Goal: Information Seeking & Learning: Learn about a topic

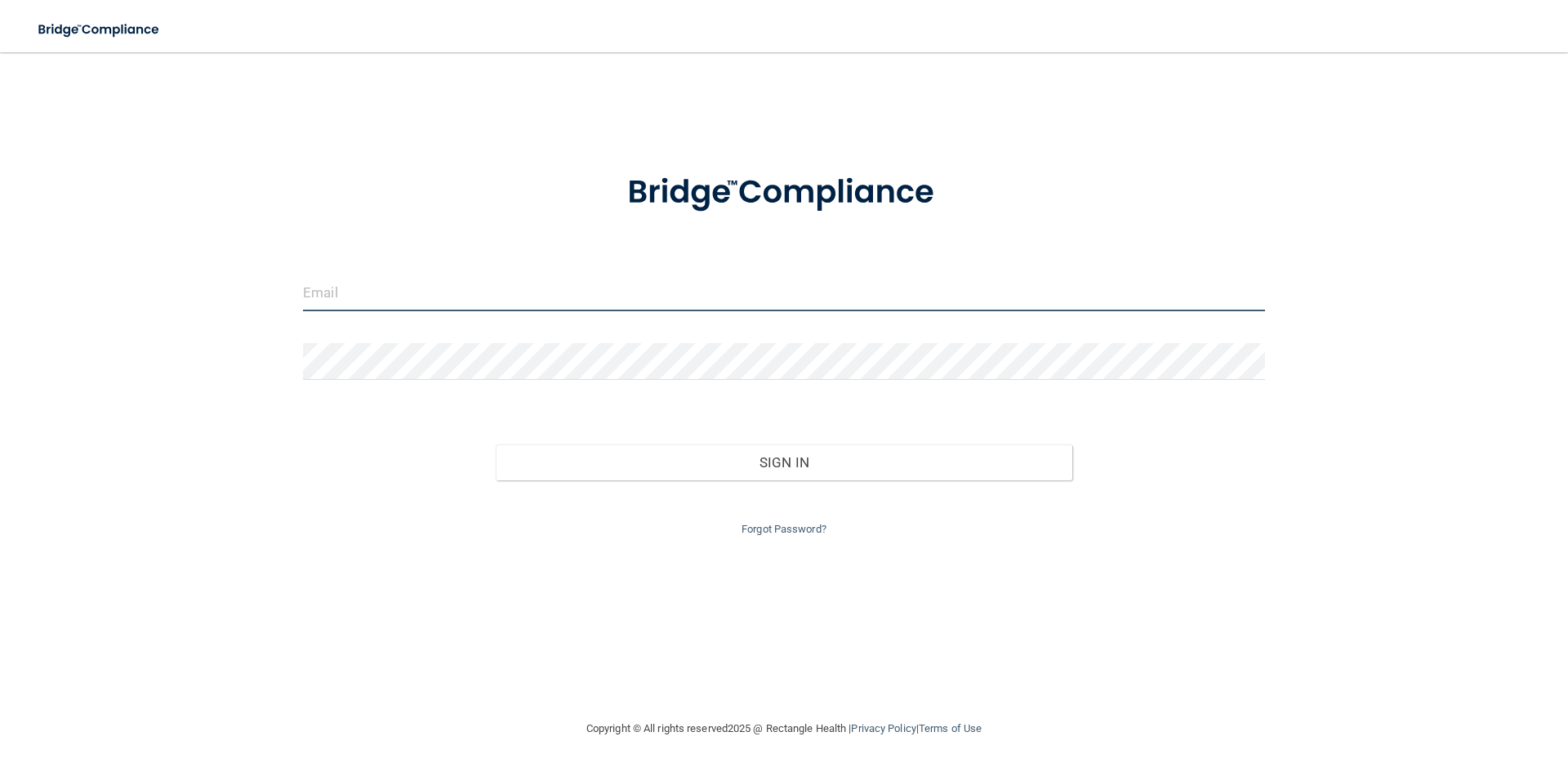
click at [475, 310] on input "email" at bounding box center [783, 293] width 962 height 37
type input "[EMAIL_ADDRESS][DOMAIN_NAME]"
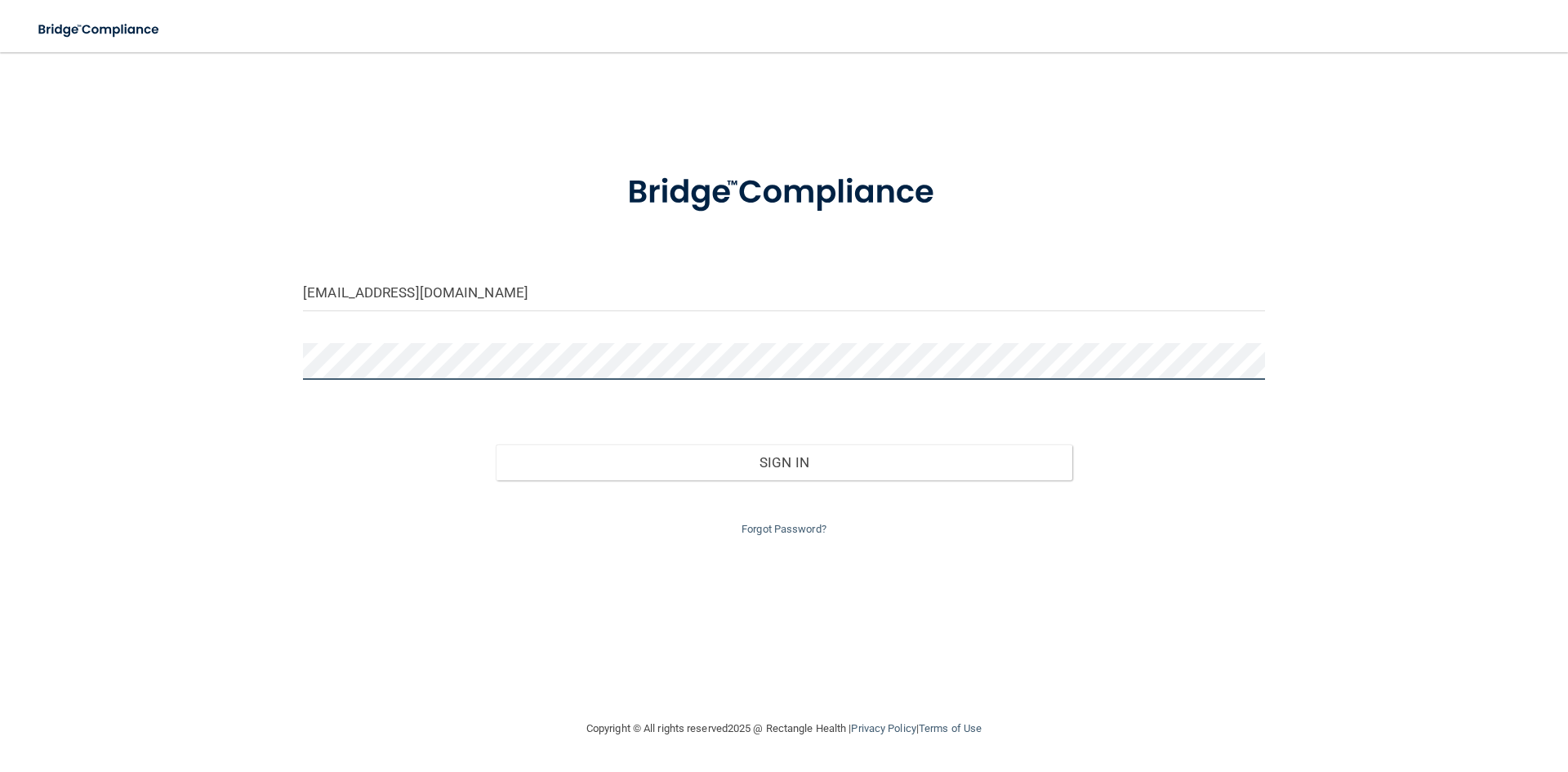
click at [495, 444] on button "Sign In" at bounding box center [784, 462] width 577 height 36
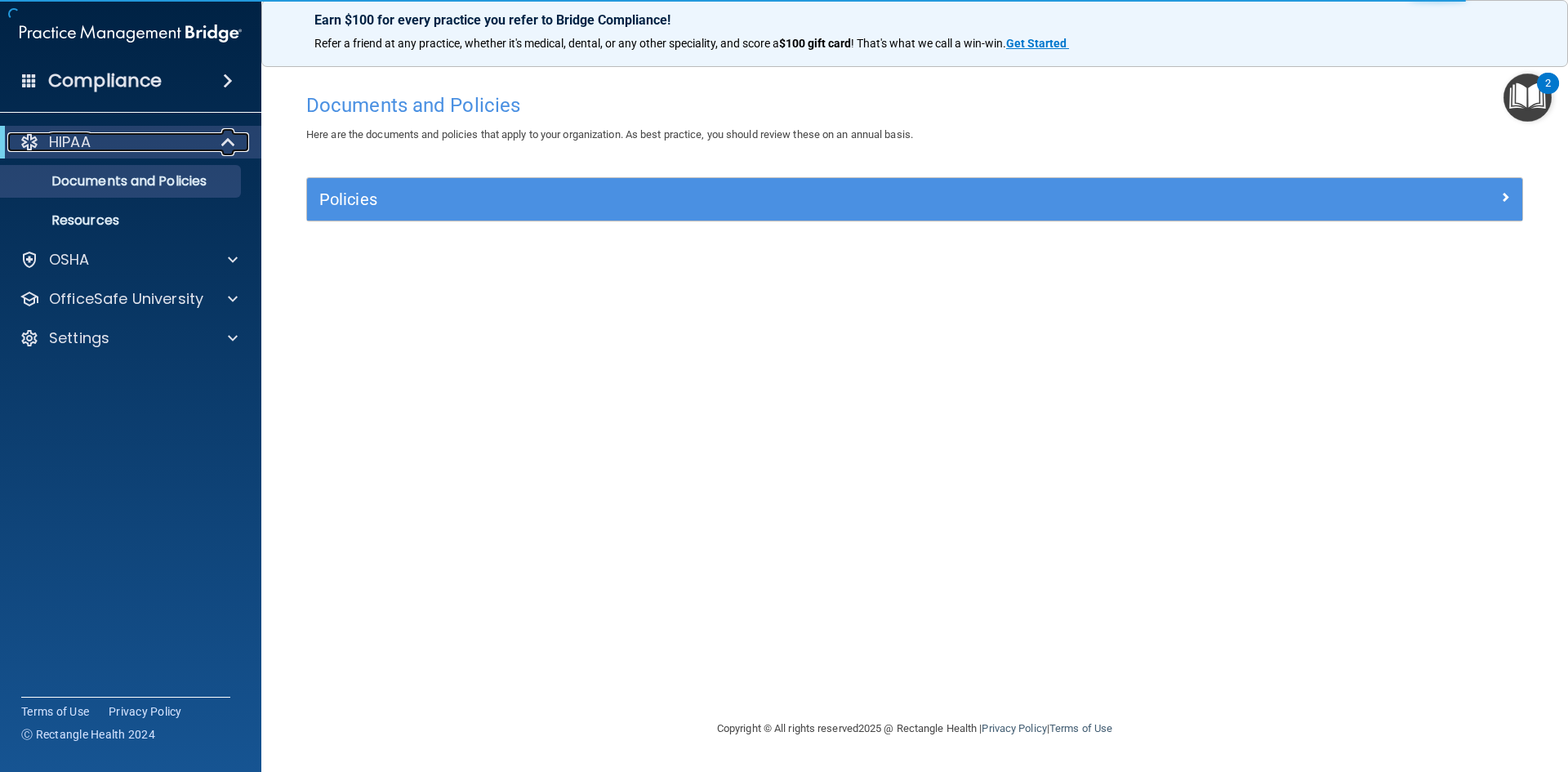
click at [223, 143] on span at bounding box center [230, 142] width 14 height 20
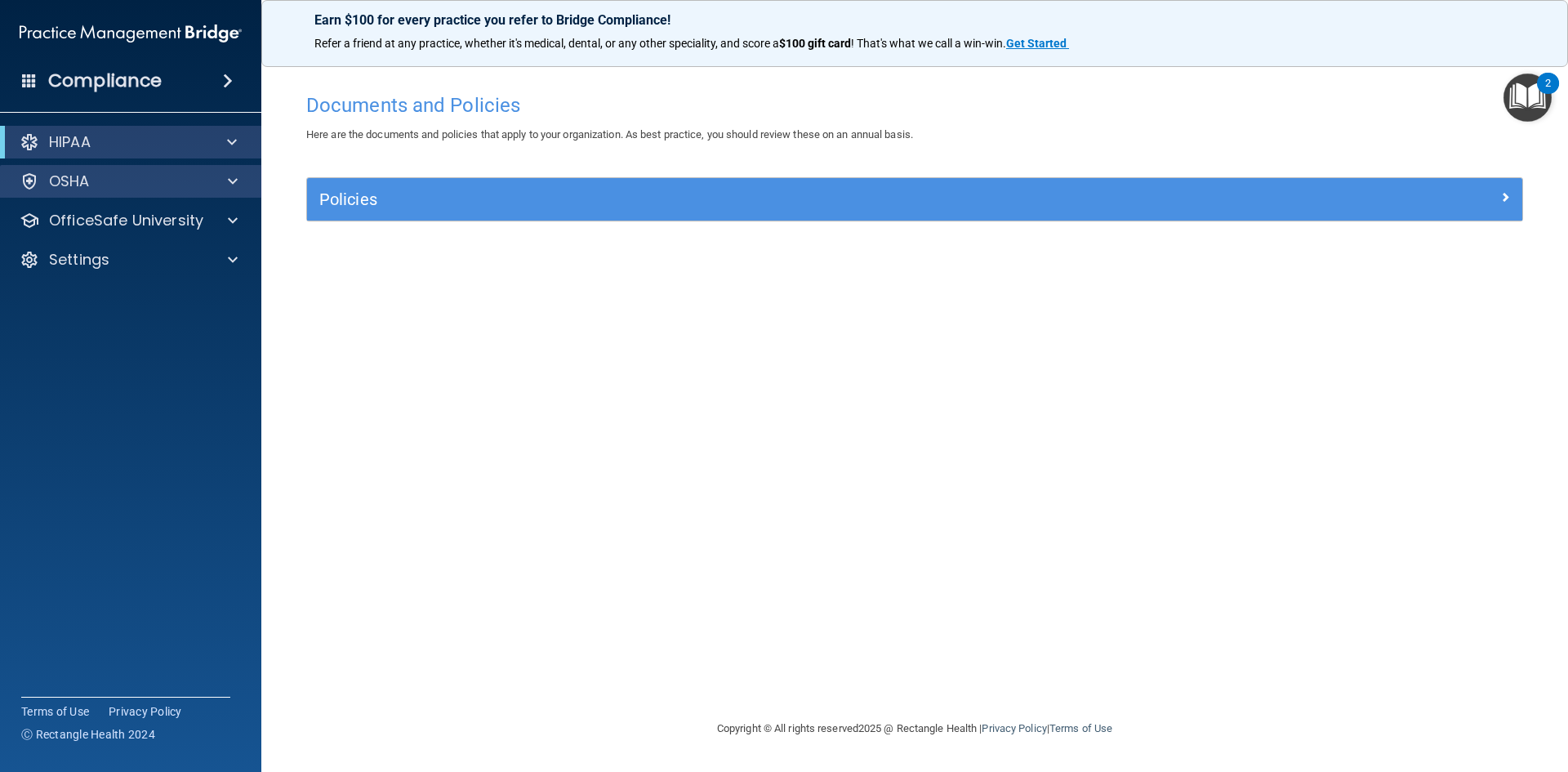
click at [231, 197] on div "OSHA" at bounding box center [131, 181] width 262 height 33
click at [238, 190] on div at bounding box center [229, 181] width 41 height 20
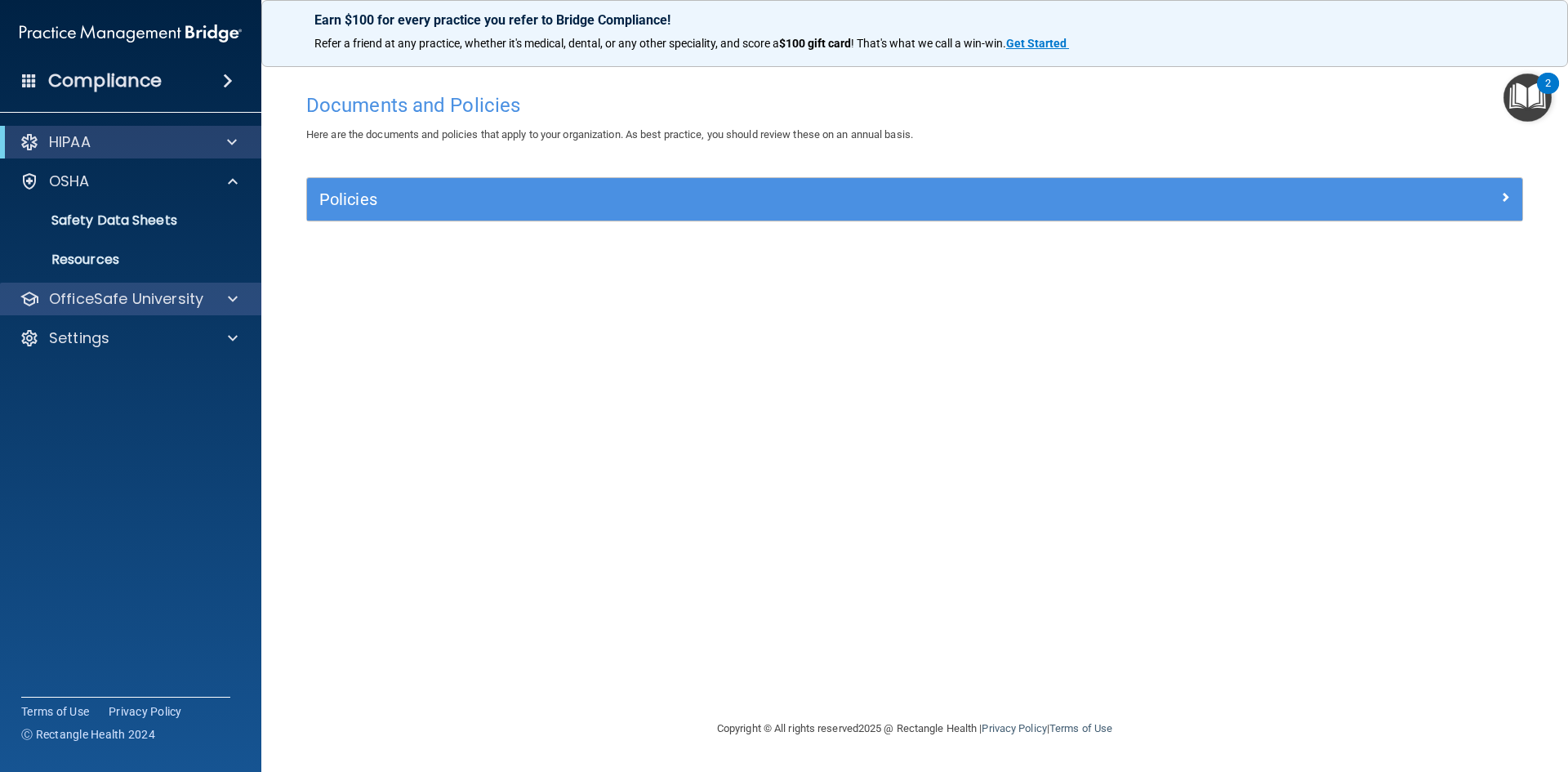
click at [238, 285] on div "OfficeSafe University" at bounding box center [131, 299] width 262 height 33
click at [224, 299] on div at bounding box center [229, 299] width 41 height 20
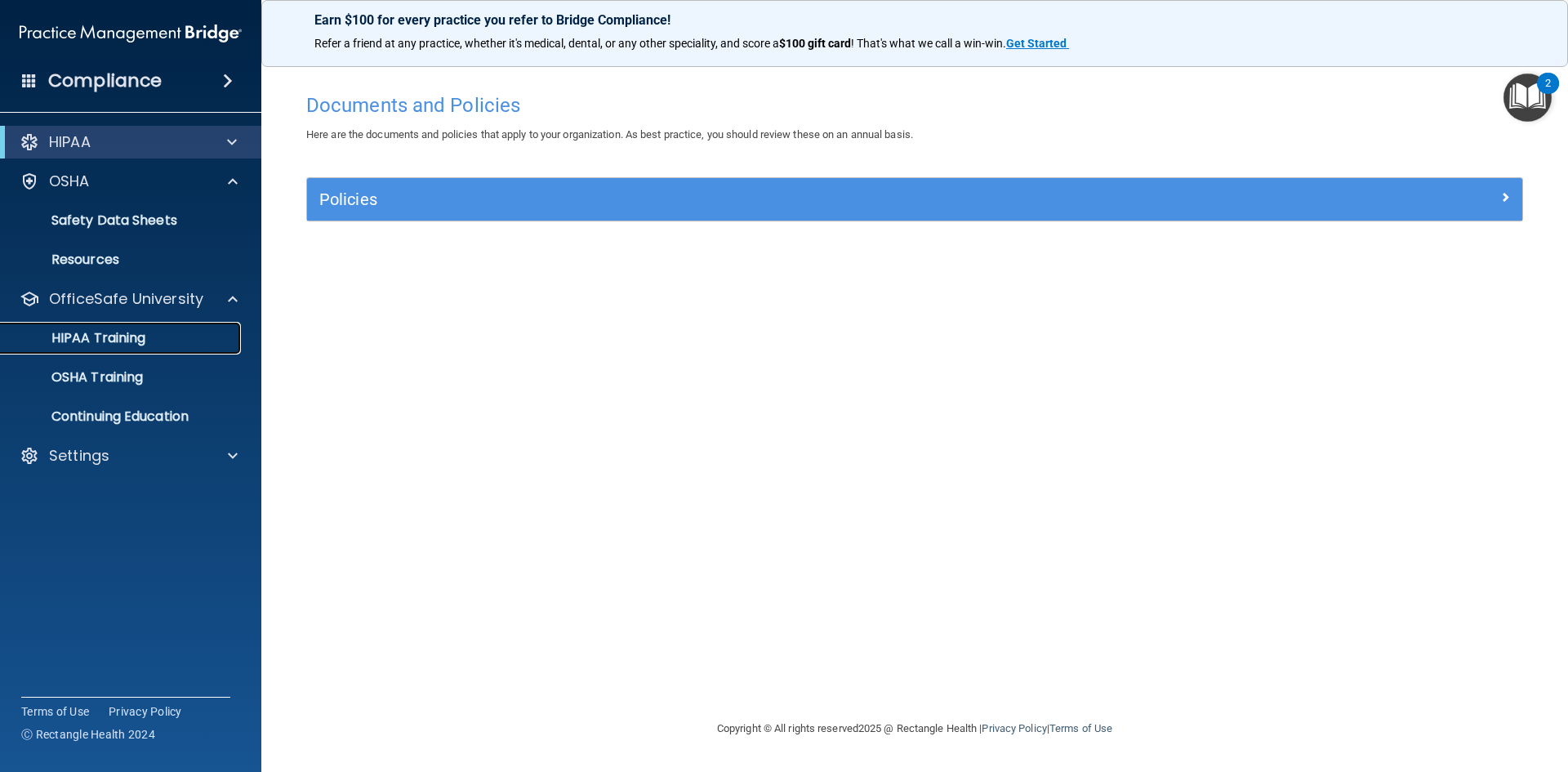
click at [119, 334] on p "HIPAA Training" at bounding box center [78, 338] width 134 height 17
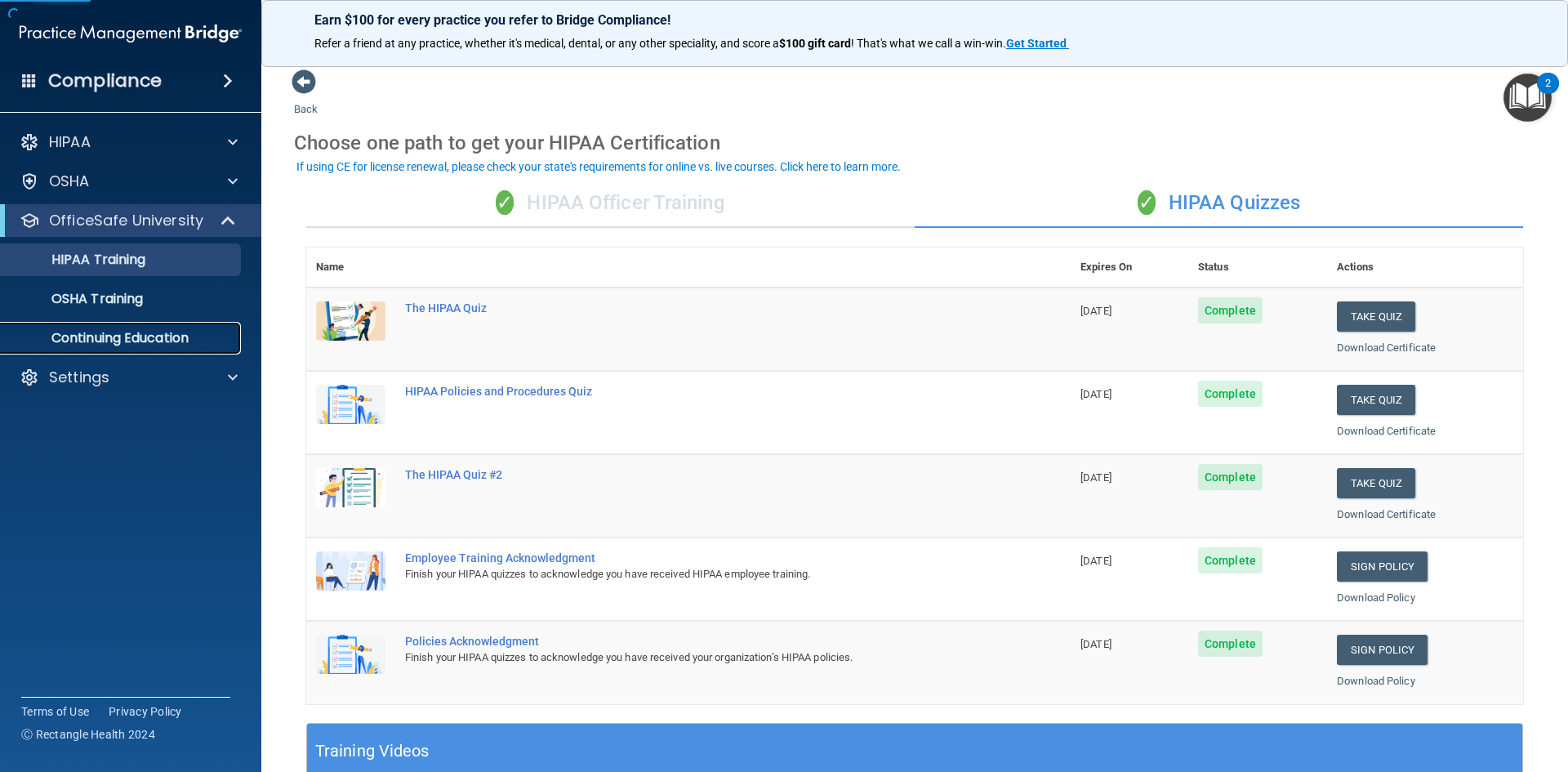
click at [152, 349] on link "Continuing Education" at bounding box center [112, 337] width 257 height 33
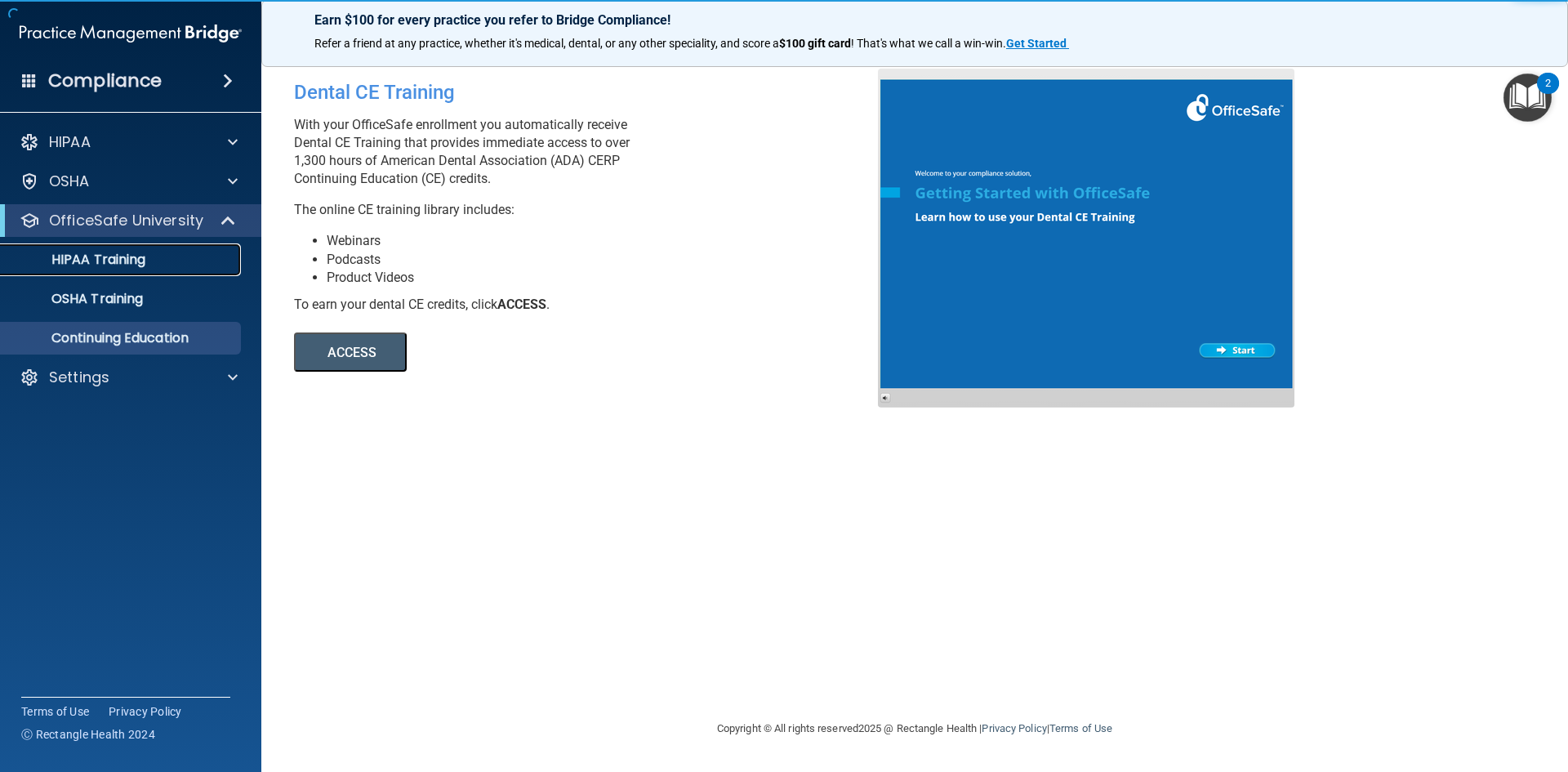
click at [152, 256] on div "HIPAA Training" at bounding box center [123, 259] width 223 height 17
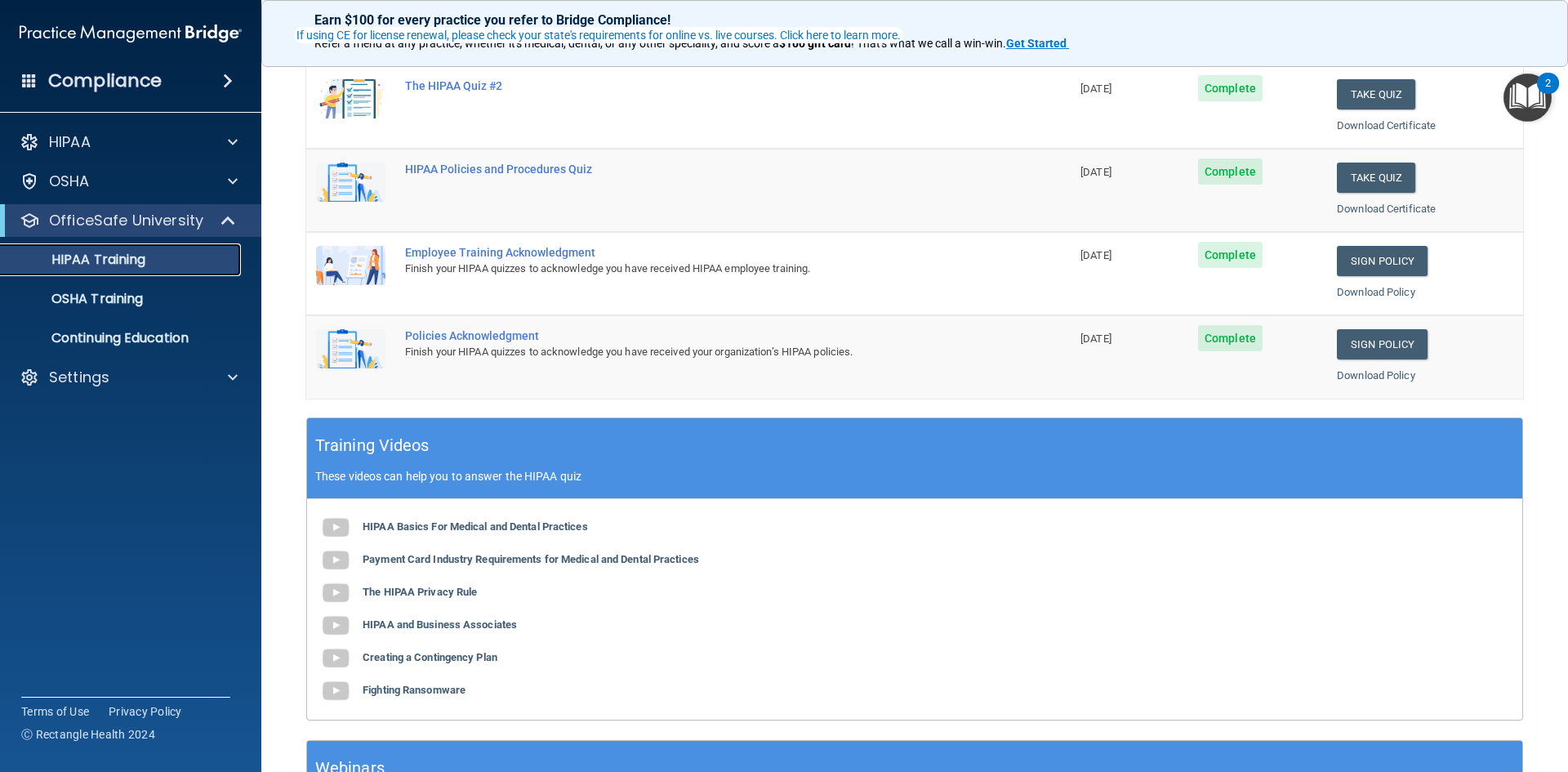
scroll to position [131, 0]
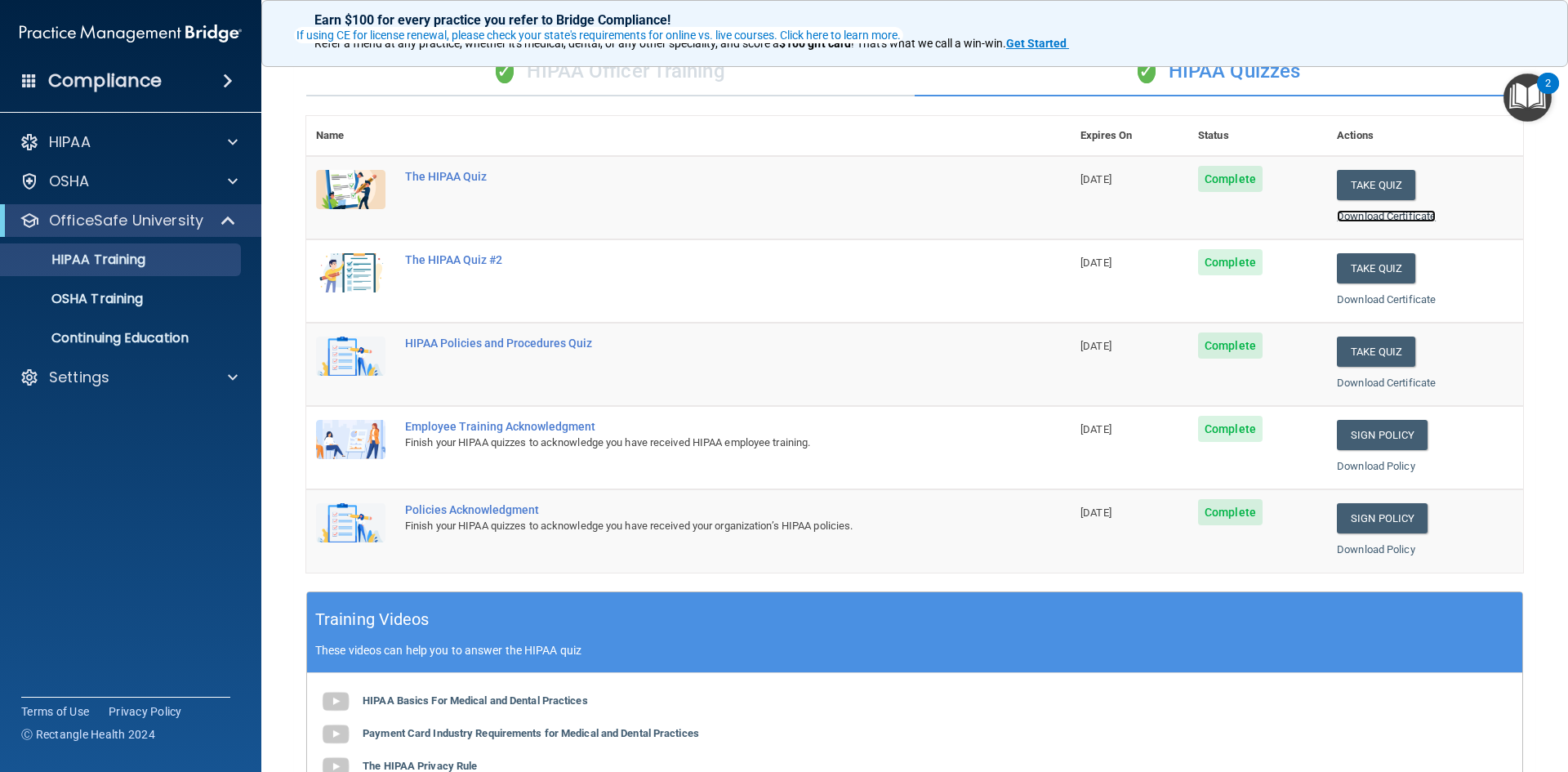
click at [1375, 219] on link "Download Certificate" at bounding box center [1386, 215] width 99 height 12
click at [1411, 218] on link "Download Certificate" at bounding box center [1386, 215] width 99 height 12
click at [1343, 466] on link "Download Policy" at bounding box center [1375, 466] width 78 height 12
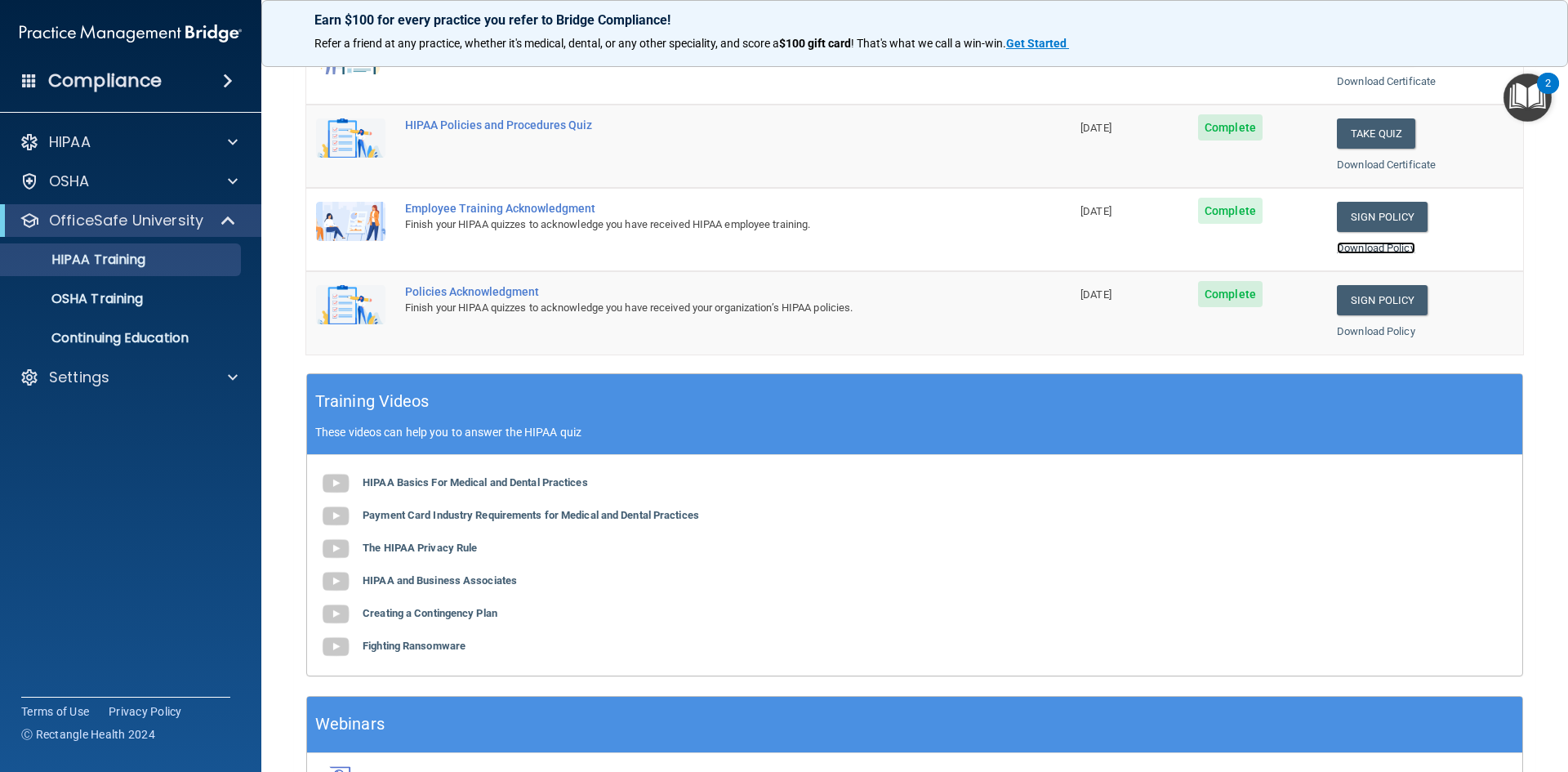
scroll to position [458, 0]
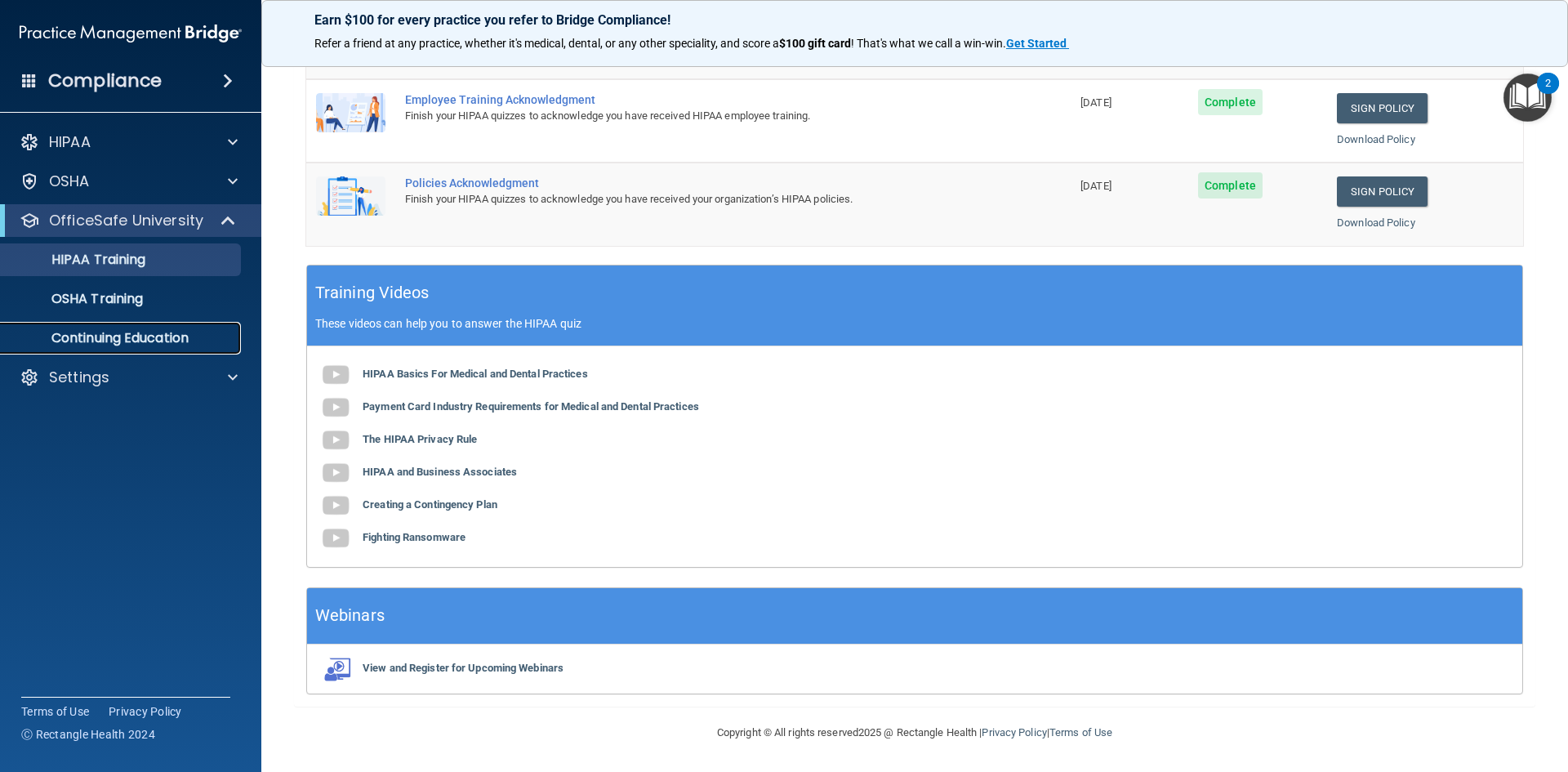
click at [179, 345] on p "Continuing Education" at bounding box center [123, 338] width 223 height 17
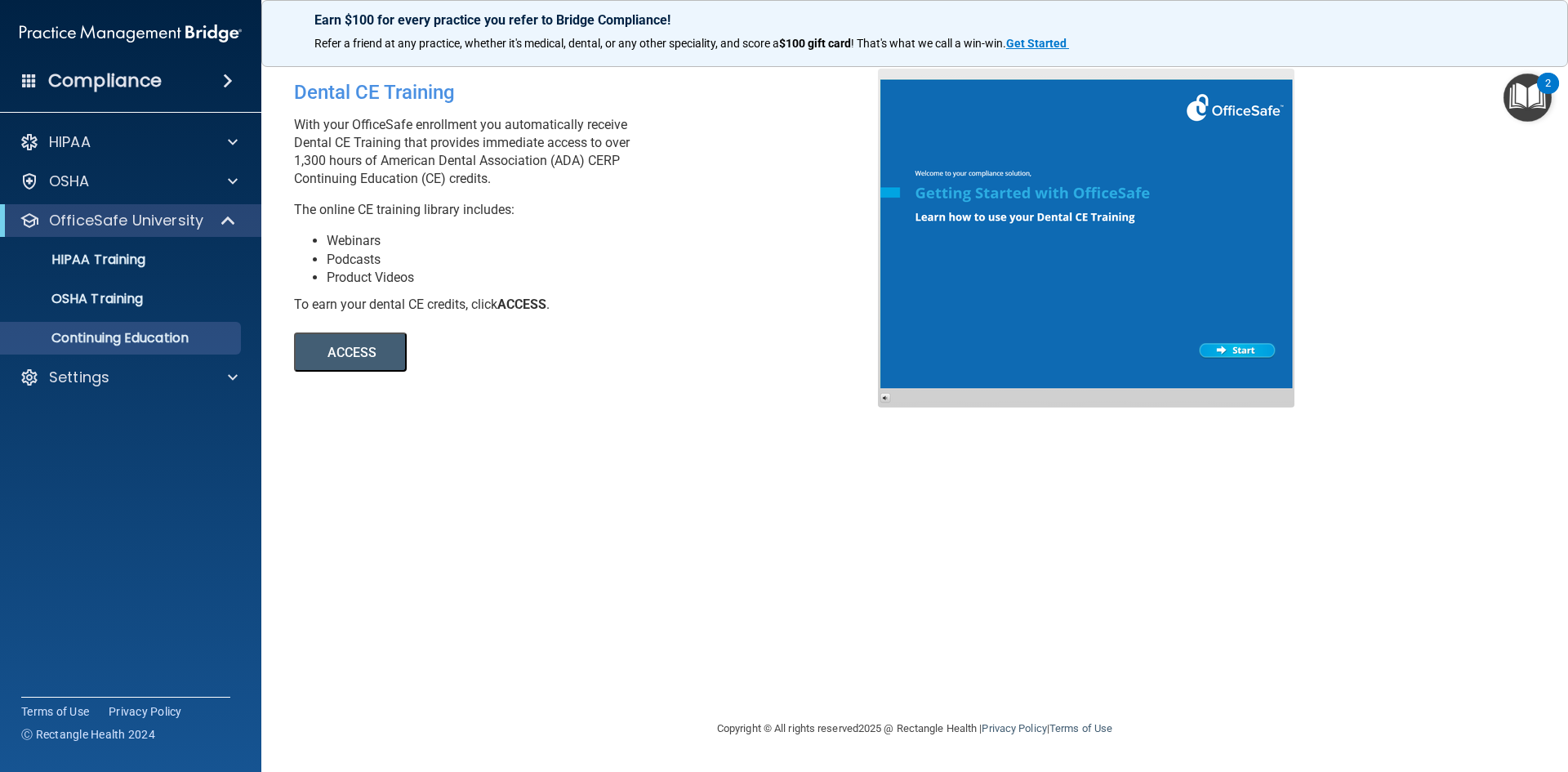
click at [372, 345] on button "ACCESS" at bounding box center [350, 352] width 113 height 40
click at [229, 145] on span at bounding box center [232, 142] width 10 height 20
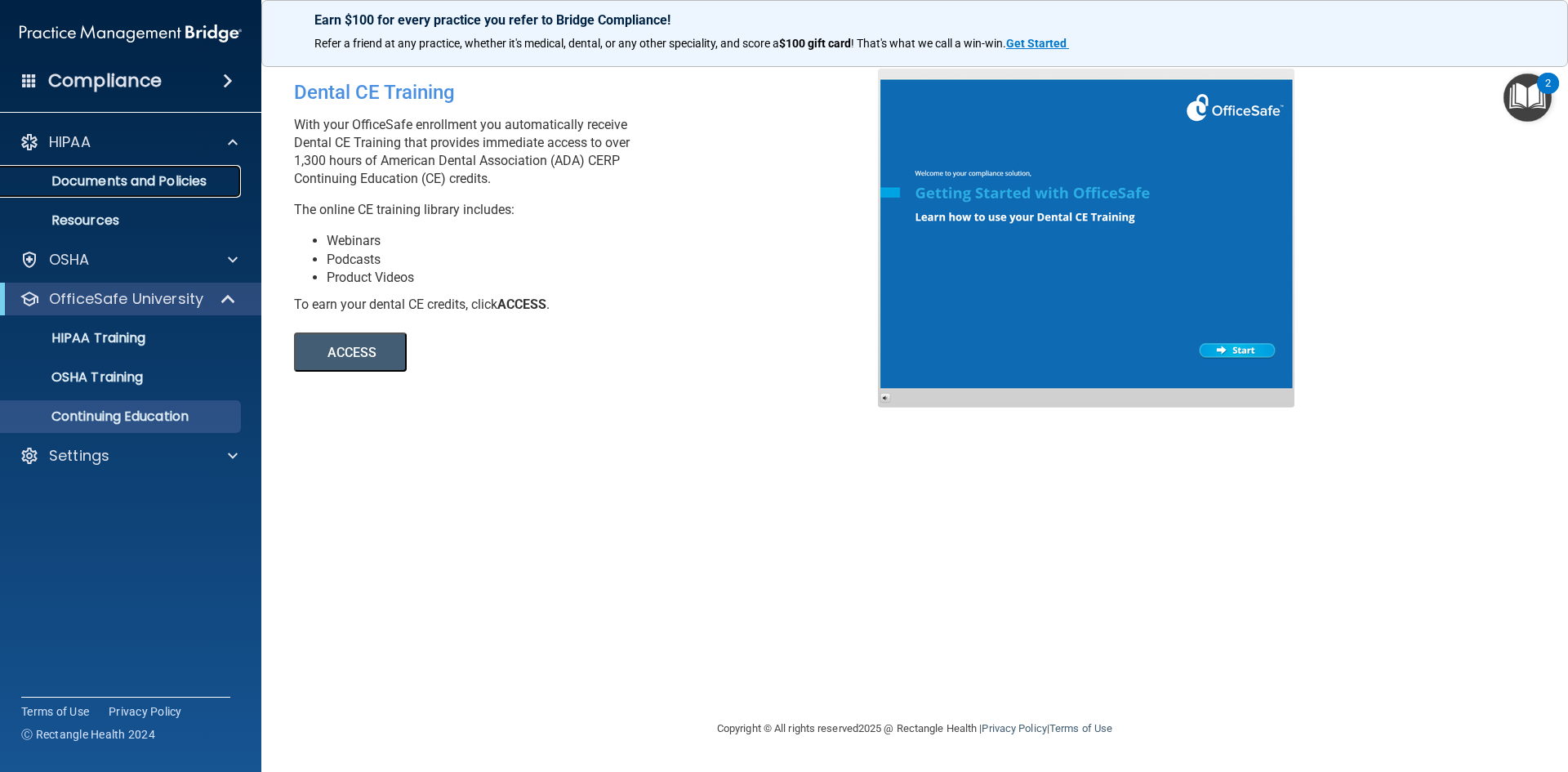
click at [194, 181] on p "Documents and Policies" at bounding box center [123, 181] width 223 height 17
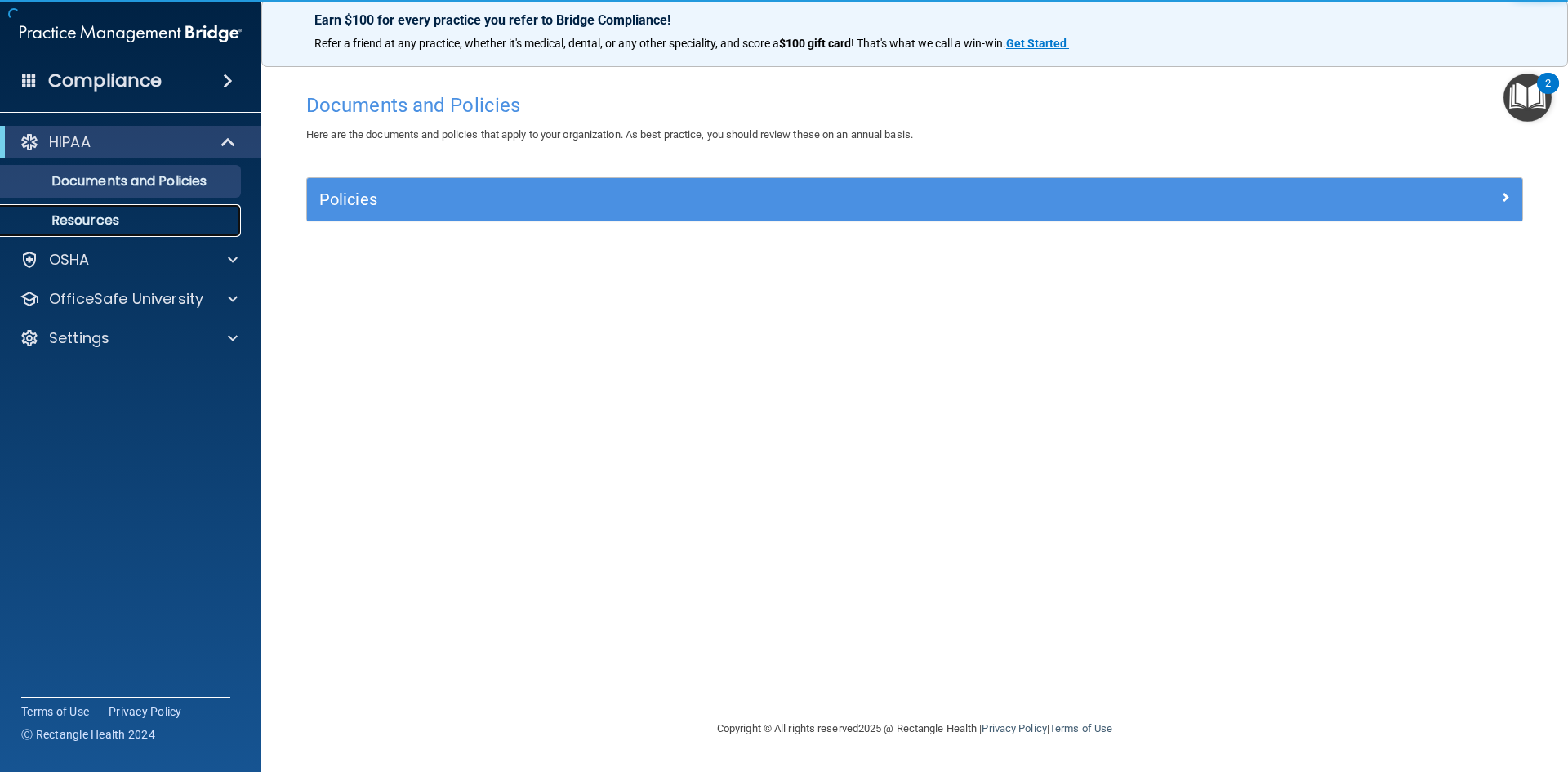
click at [120, 206] on link "Resources" at bounding box center [112, 220] width 257 height 33
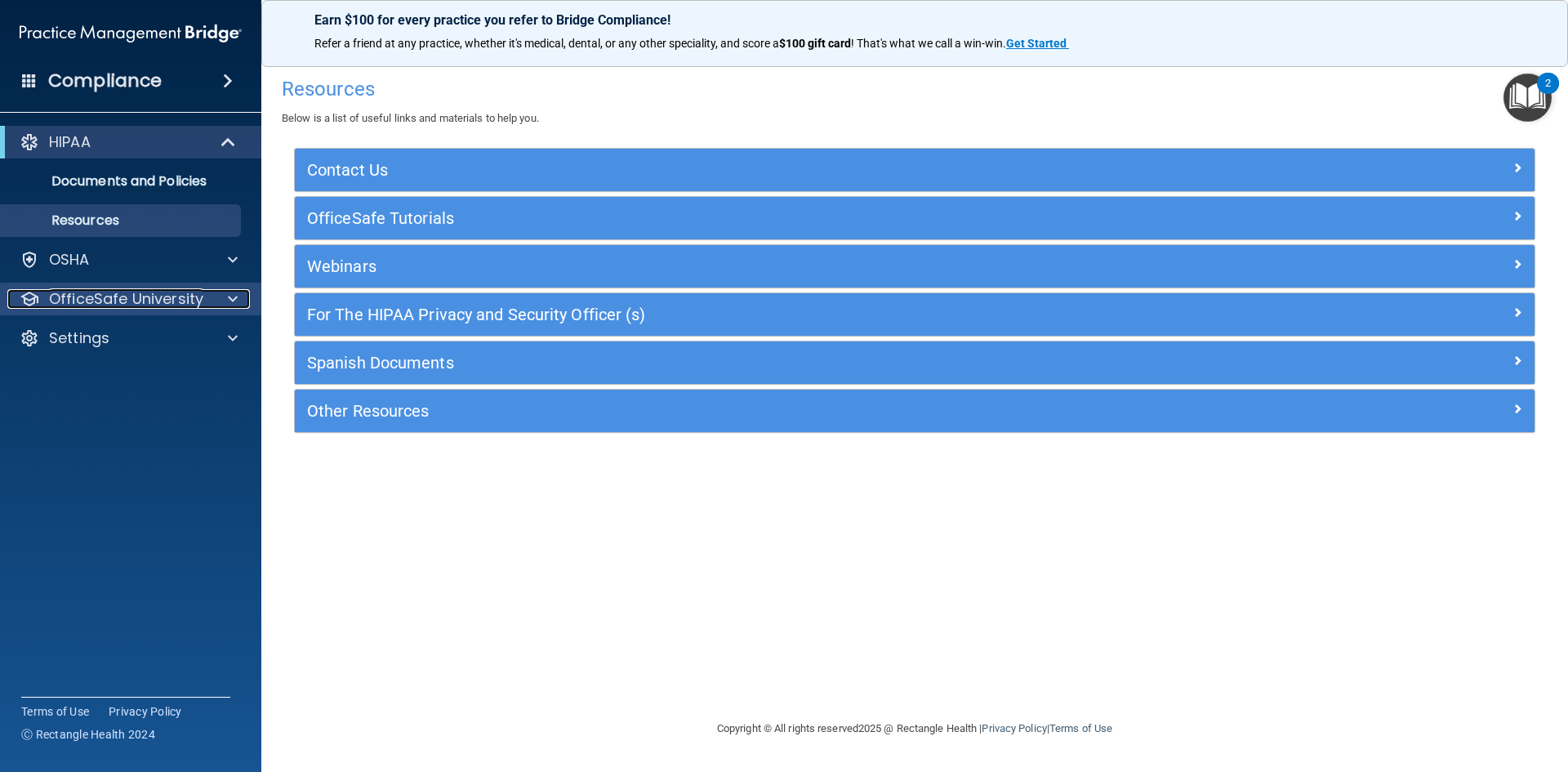
click at [230, 304] on span at bounding box center [232, 299] width 10 height 20
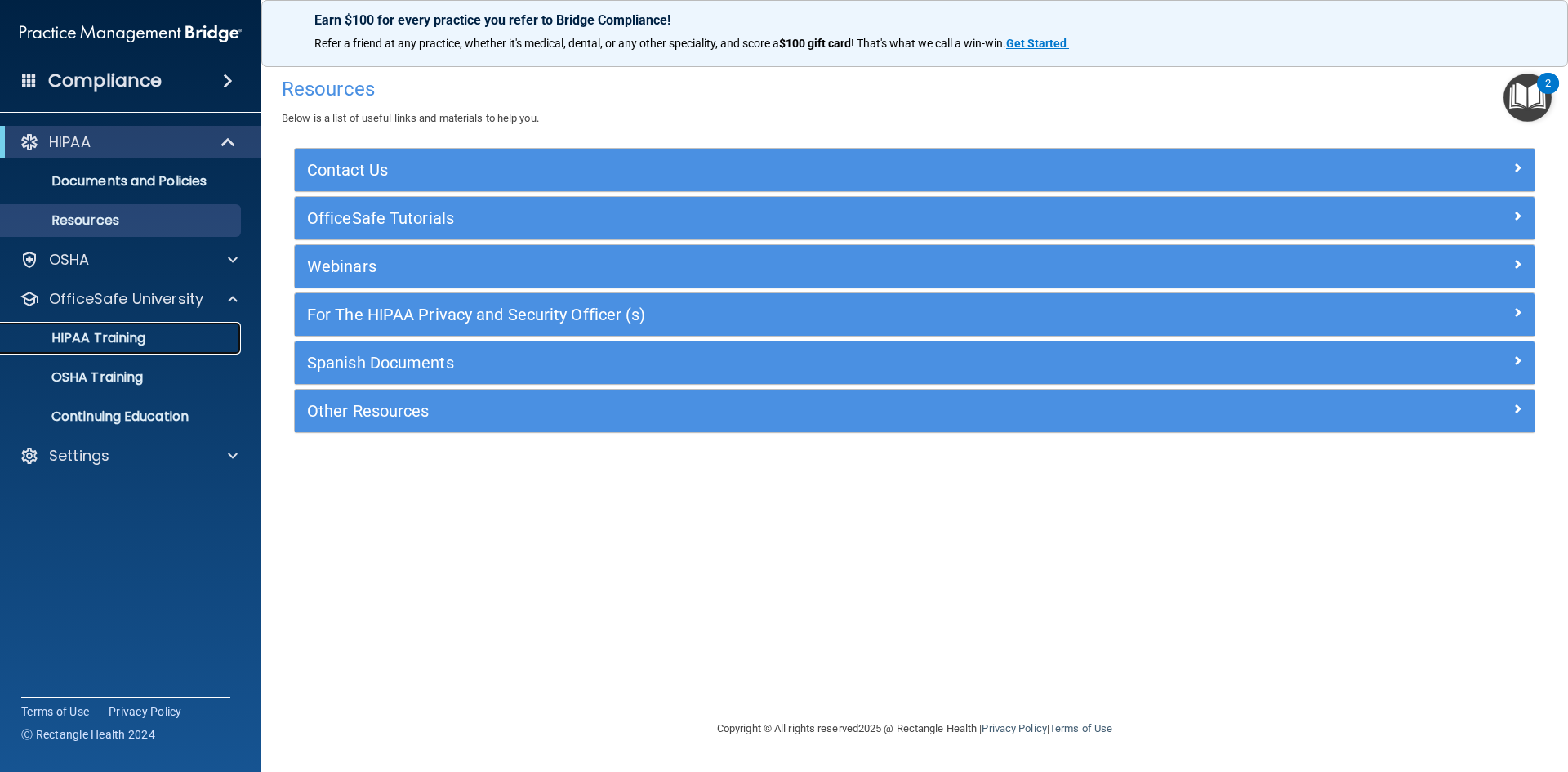
click at [143, 340] on p "HIPAA Training" at bounding box center [78, 338] width 134 height 17
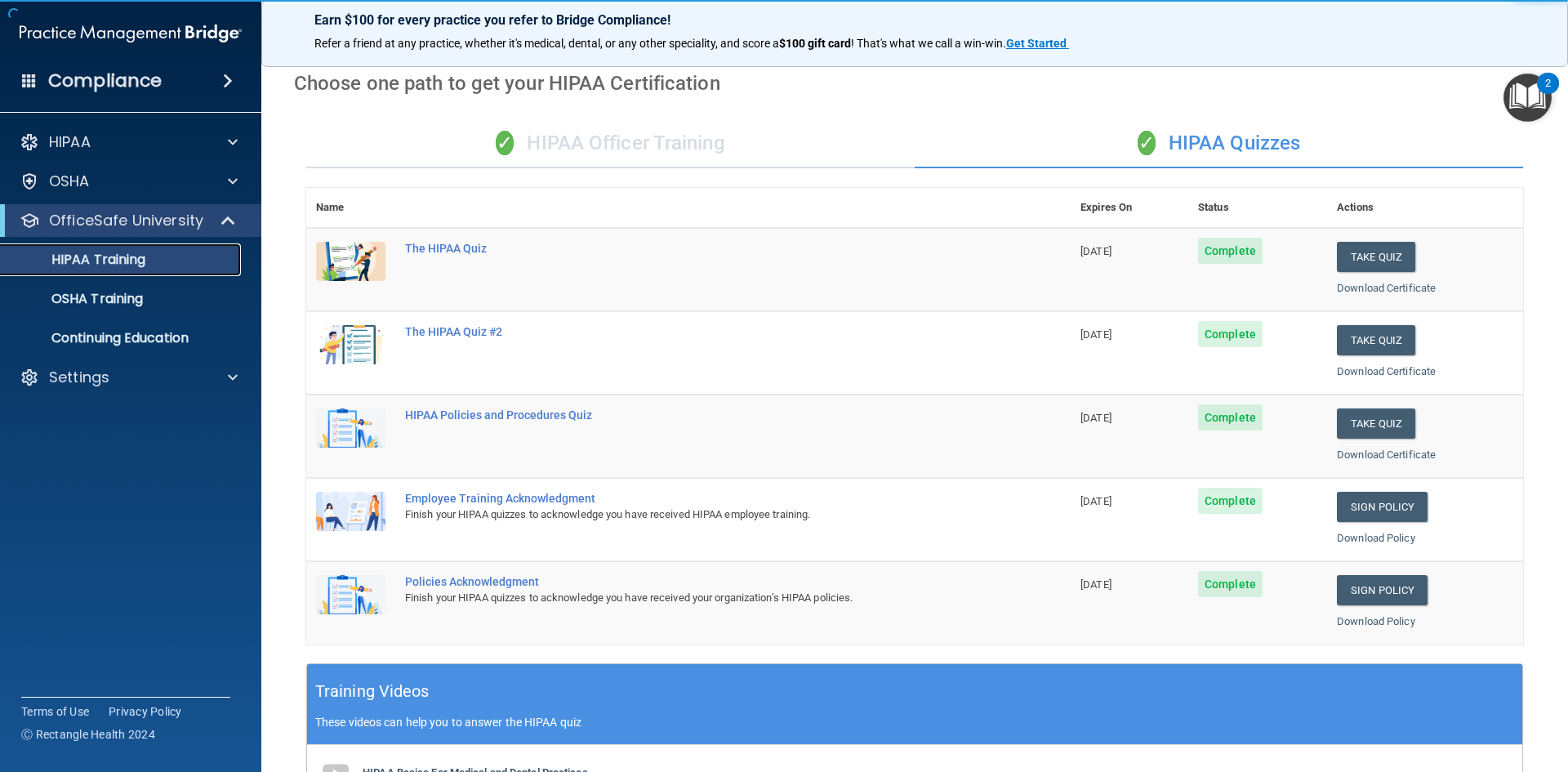
scroll to position [326, 0]
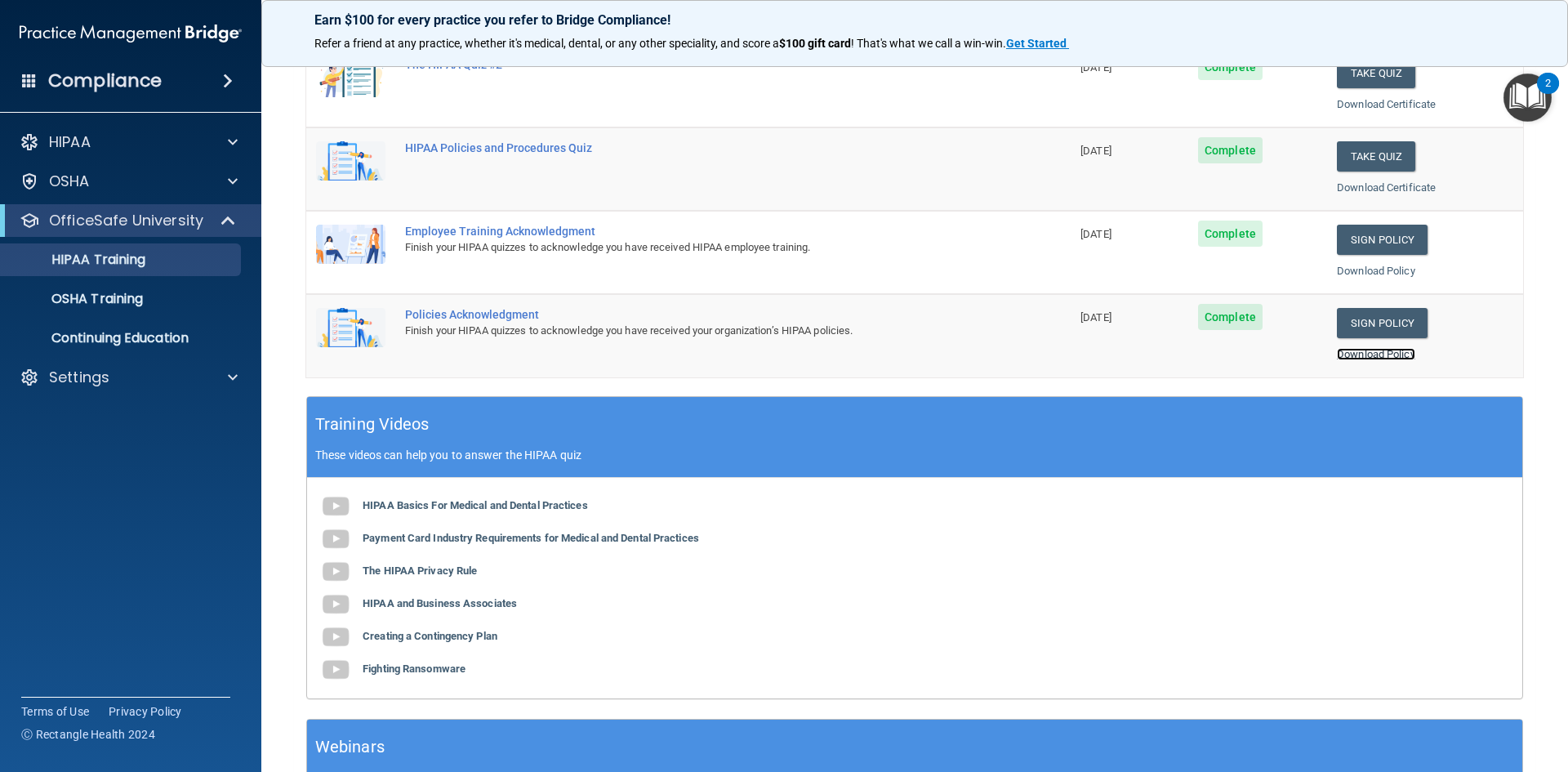
click at [1374, 348] on link "Download Policy" at bounding box center [1375, 354] width 78 height 12
click at [1398, 271] on link "Download Policy" at bounding box center [1375, 271] width 78 height 12
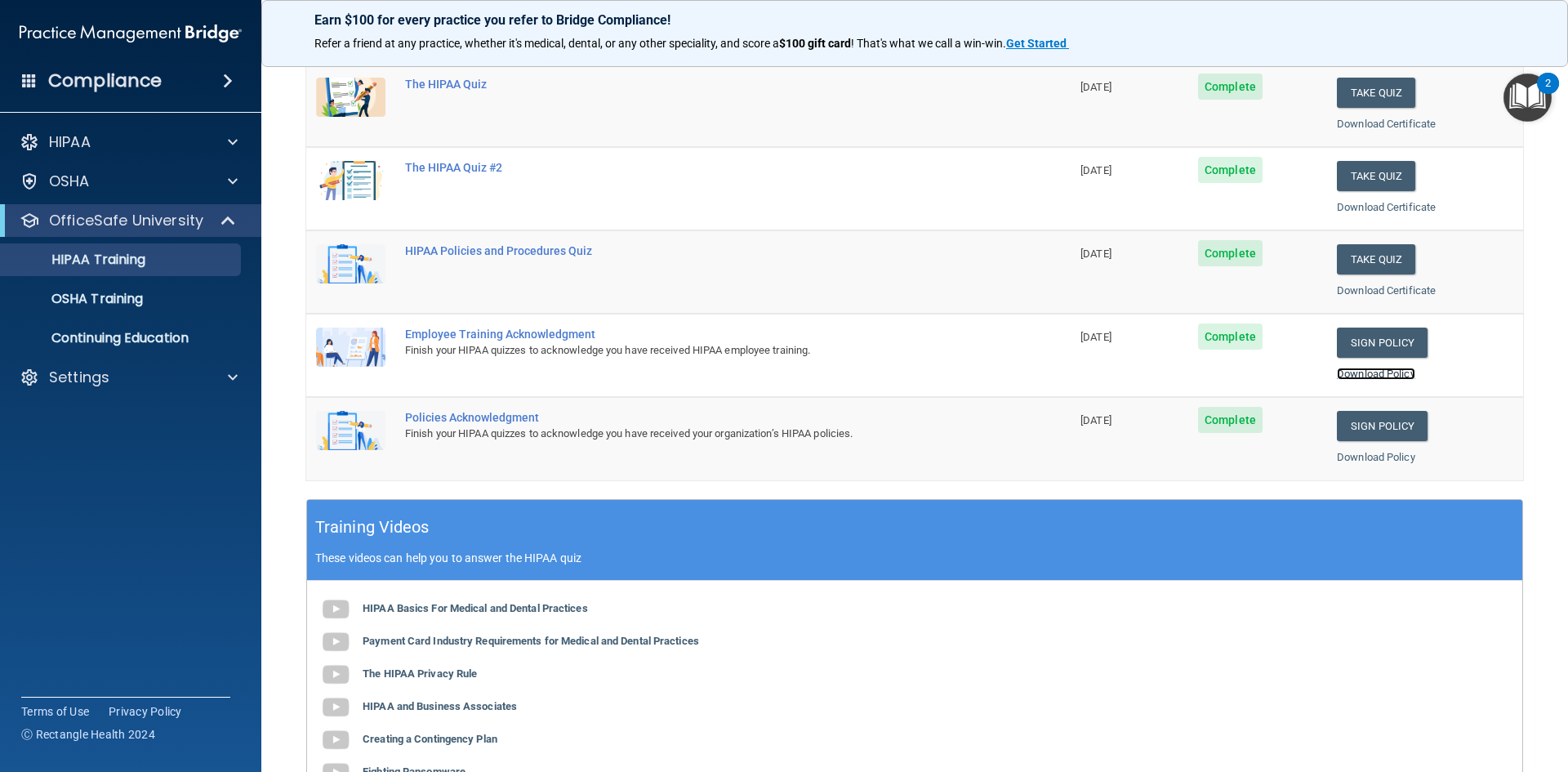
scroll to position [109, 0]
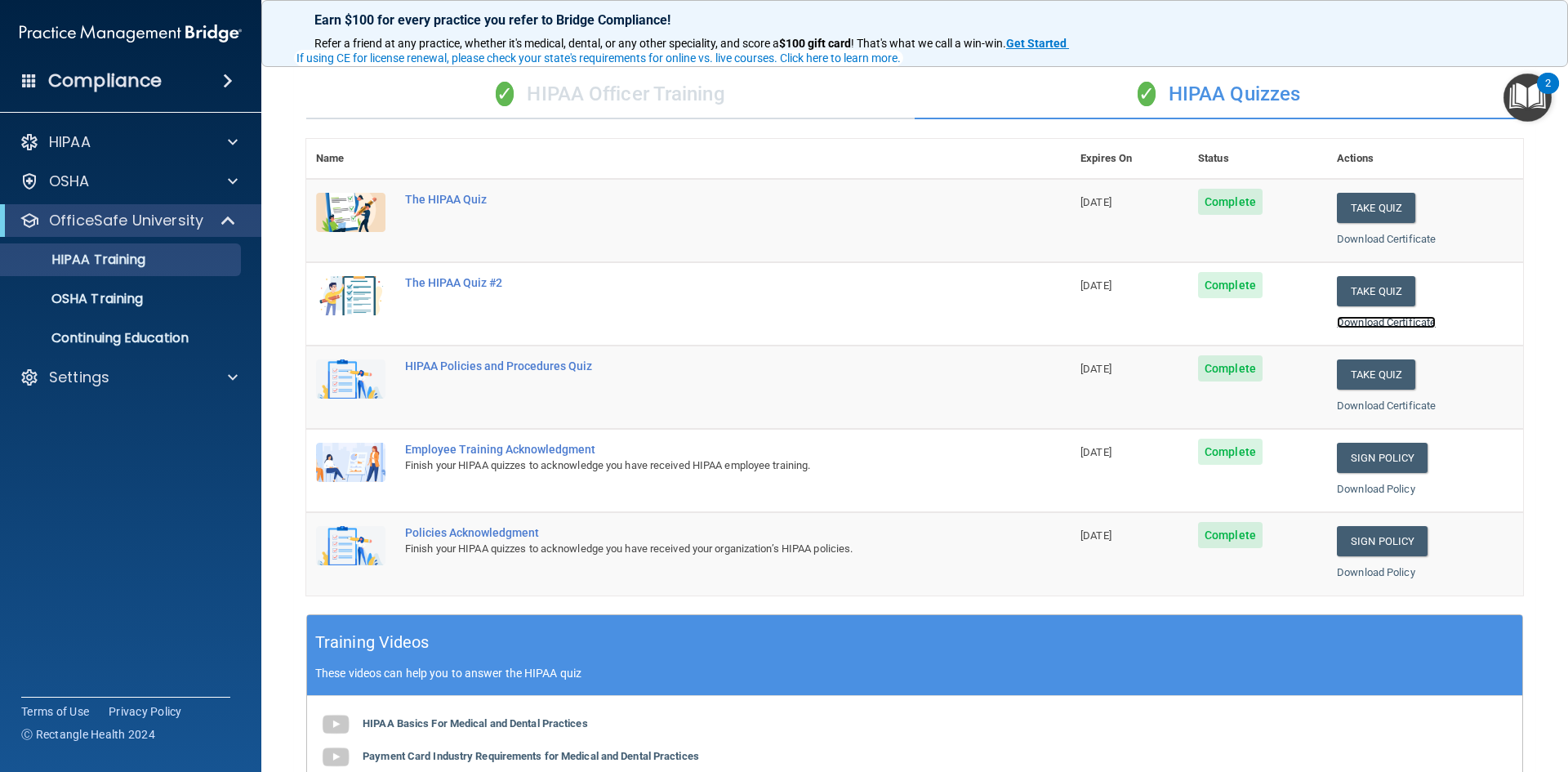
click at [1369, 323] on link "Download Certificate" at bounding box center [1386, 322] width 99 height 12
click at [430, 202] on div "The HIPAA Quiz" at bounding box center [697, 199] width 584 height 13
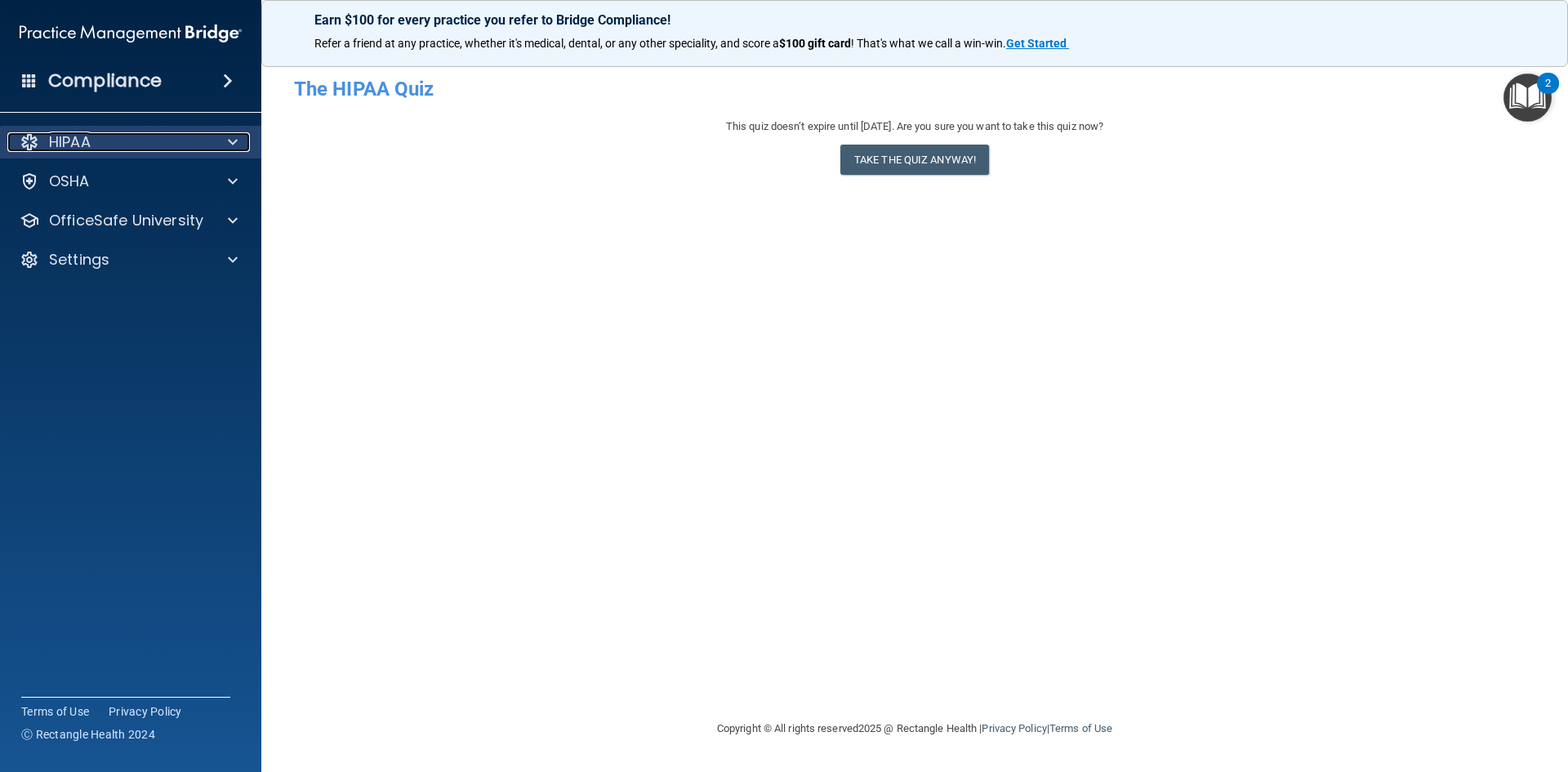
click at [236, 150] on span at bounding box center [232, 142] width 10 height 20
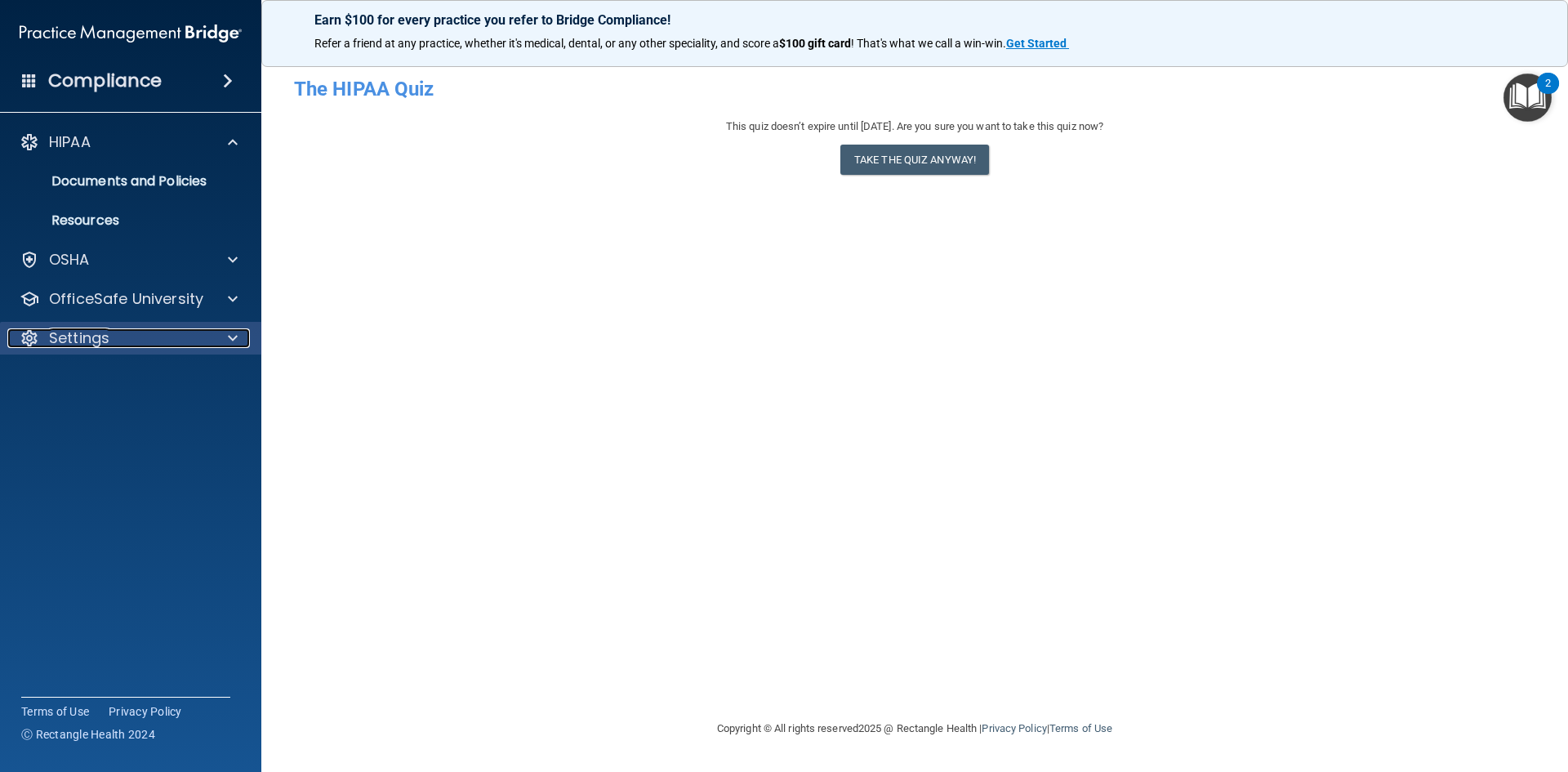
click at [177, 334] on div "Settings" at bounding box center [108, 338] width 203 height 20
click at [1534, 87] on img "Open Resource Center, 2 new notifications" at bounding box center [1527, 97] width 48 height 48
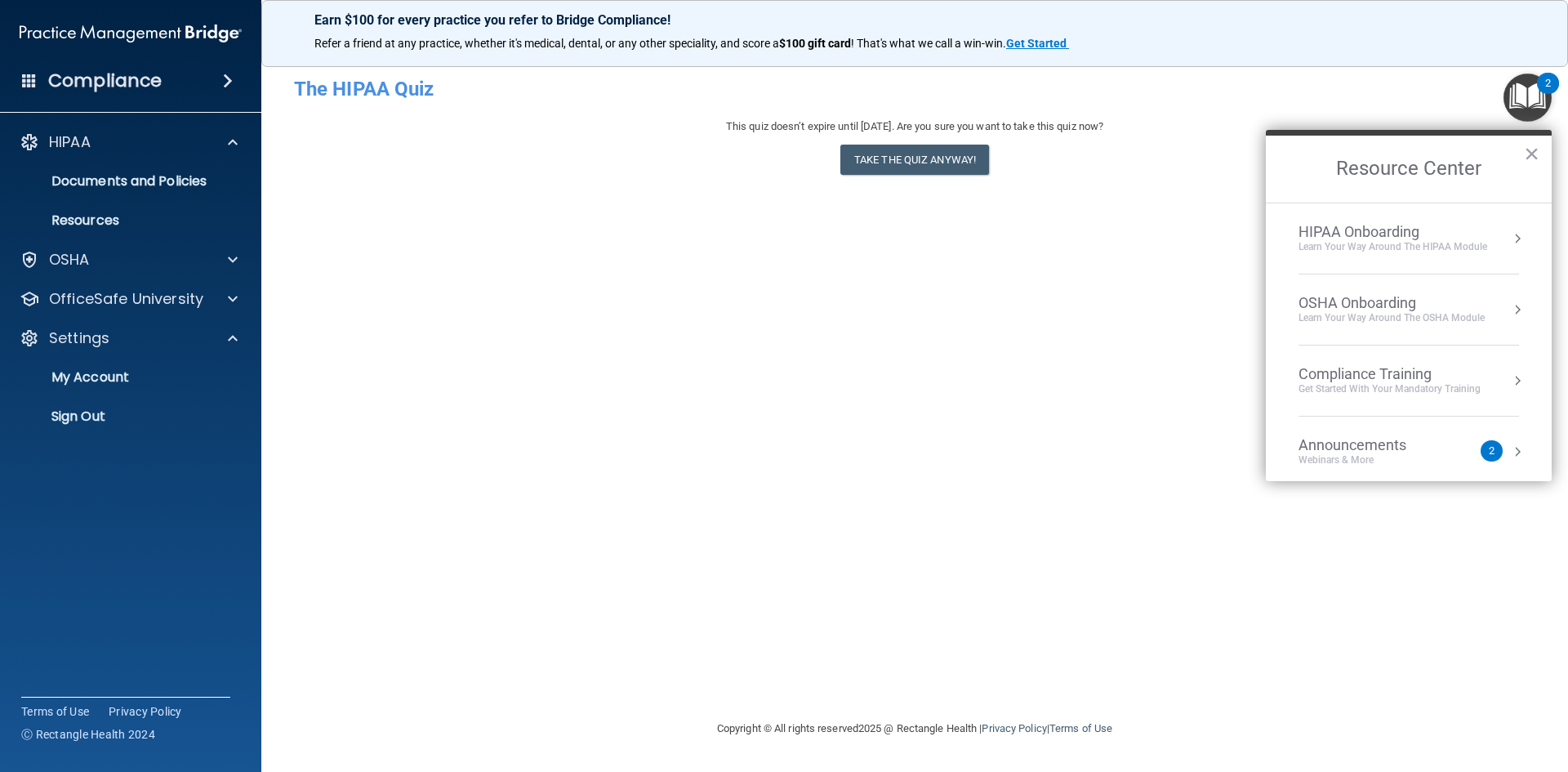
scroll to position [92, 0]
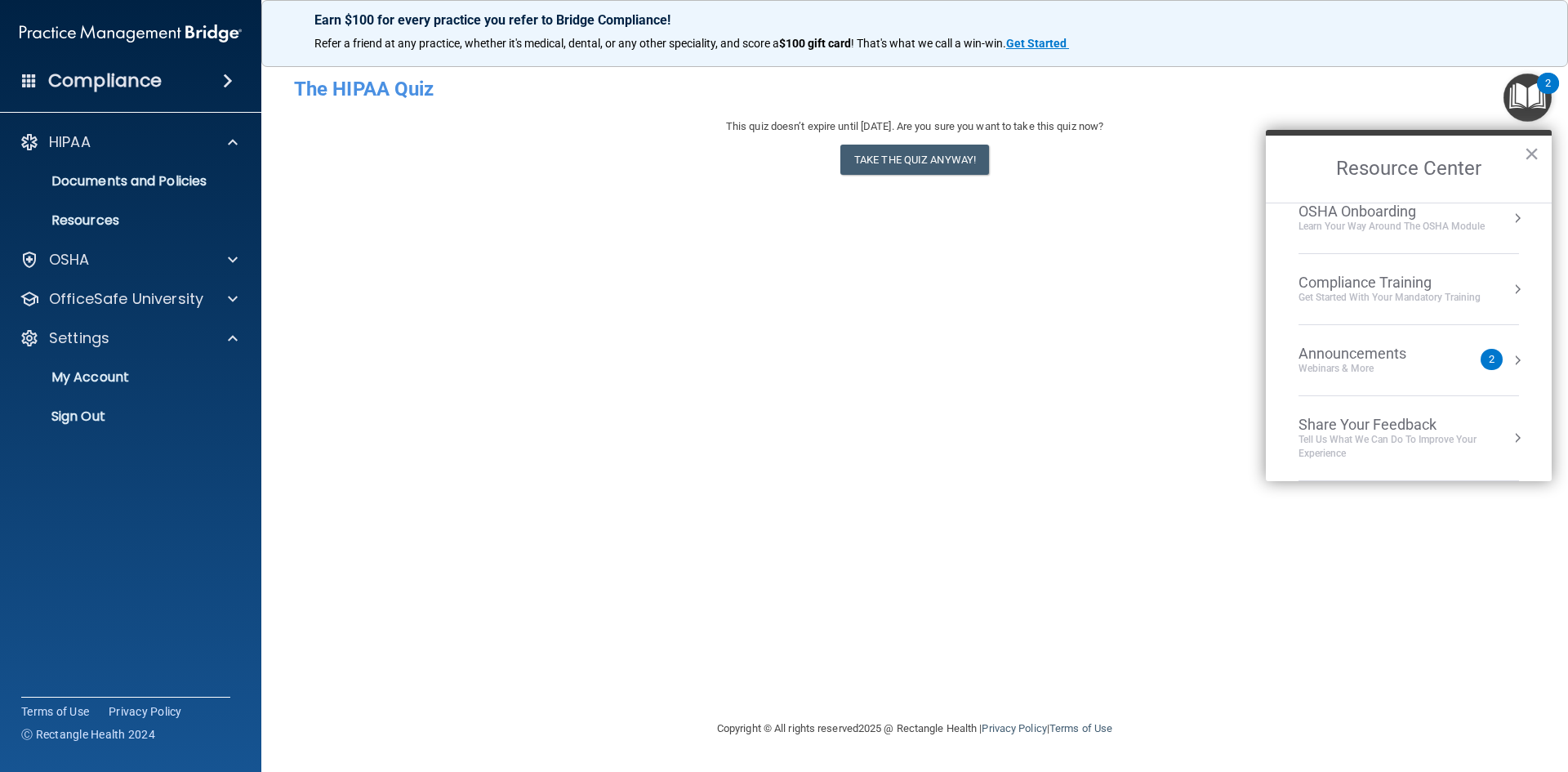
click at [1511, 291] on button "Resource Center" at bounding box center [1518, 289] width 17 height 17
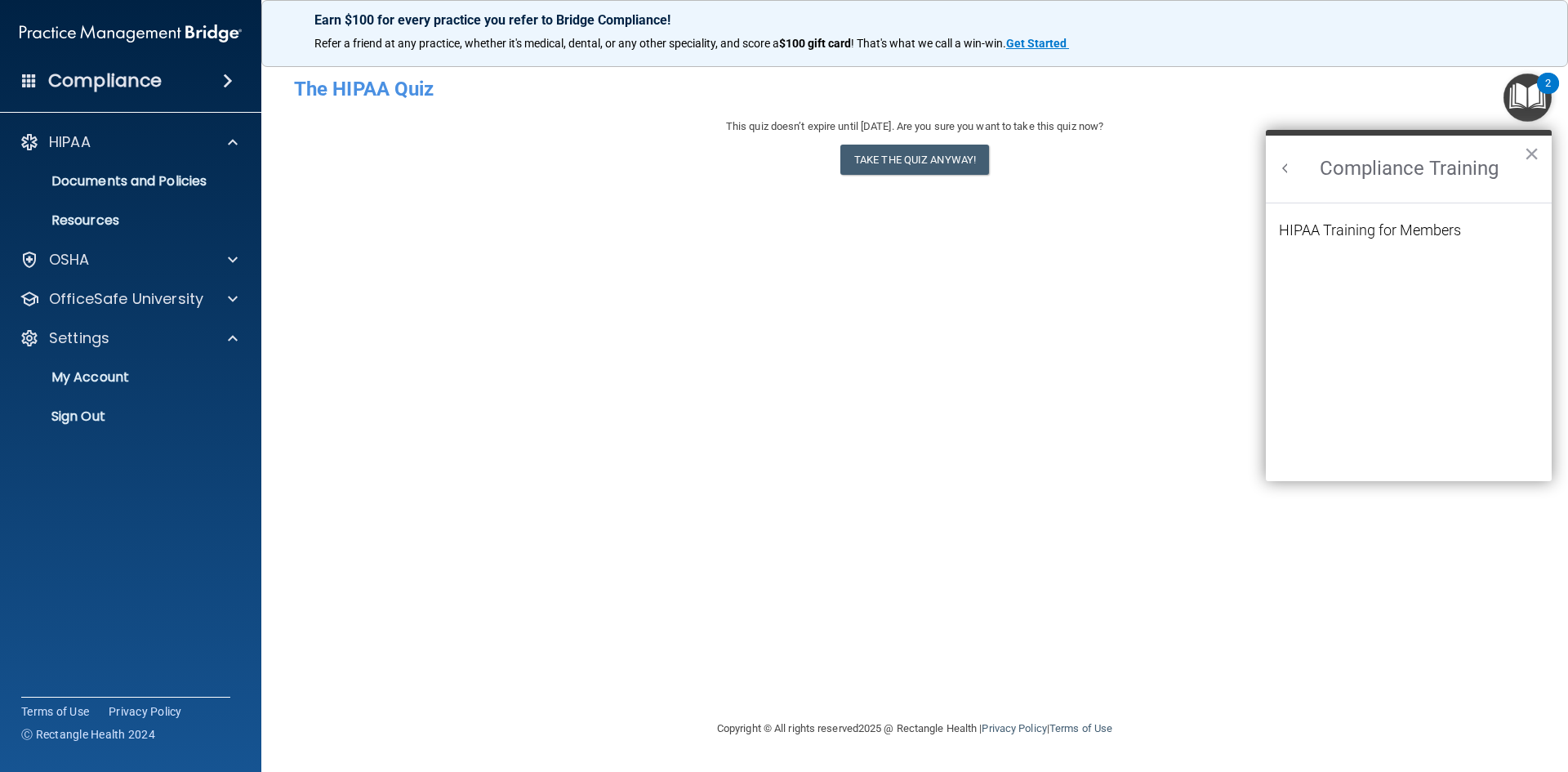
scroll to position [0, 0]
click at [1297, 160] on h2 "Compliance Training" at bounding box center [1408, 169] width 286 height 67
click at [1291, 165] on button "Back to Resource Center Home" at bounding box center [1285, 168] width 17 height 17
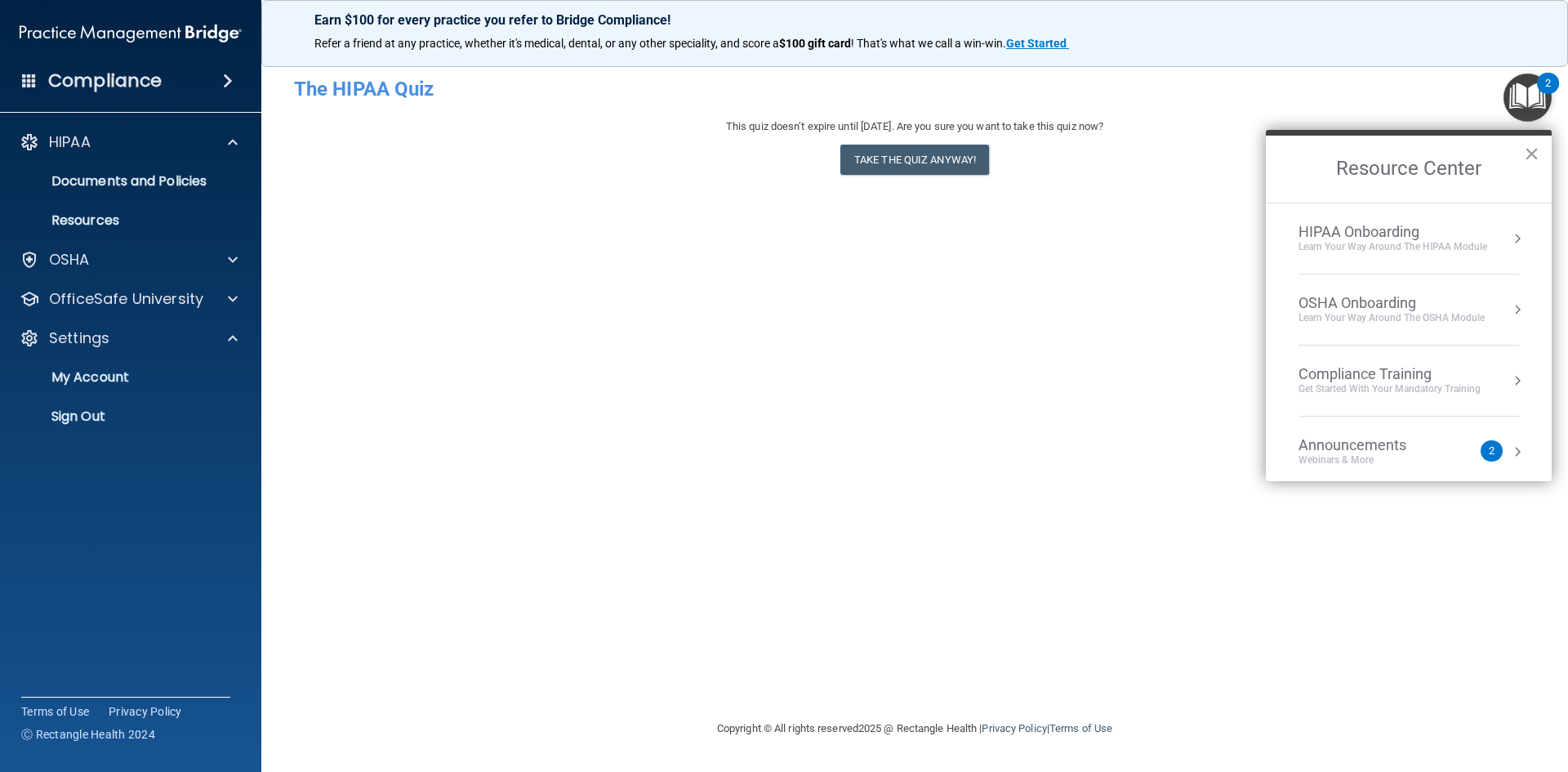
click at [1530, 242] on ol "HIPAA Onboarding Learn Your Way around the HIPAA module OSHA Onboarding Learn y…" at bounding box center [1408, 342] width 286 height 279
click at [1510, 231] on button "Resource Center" at bounding box center [1518, 238] width 17 height 17
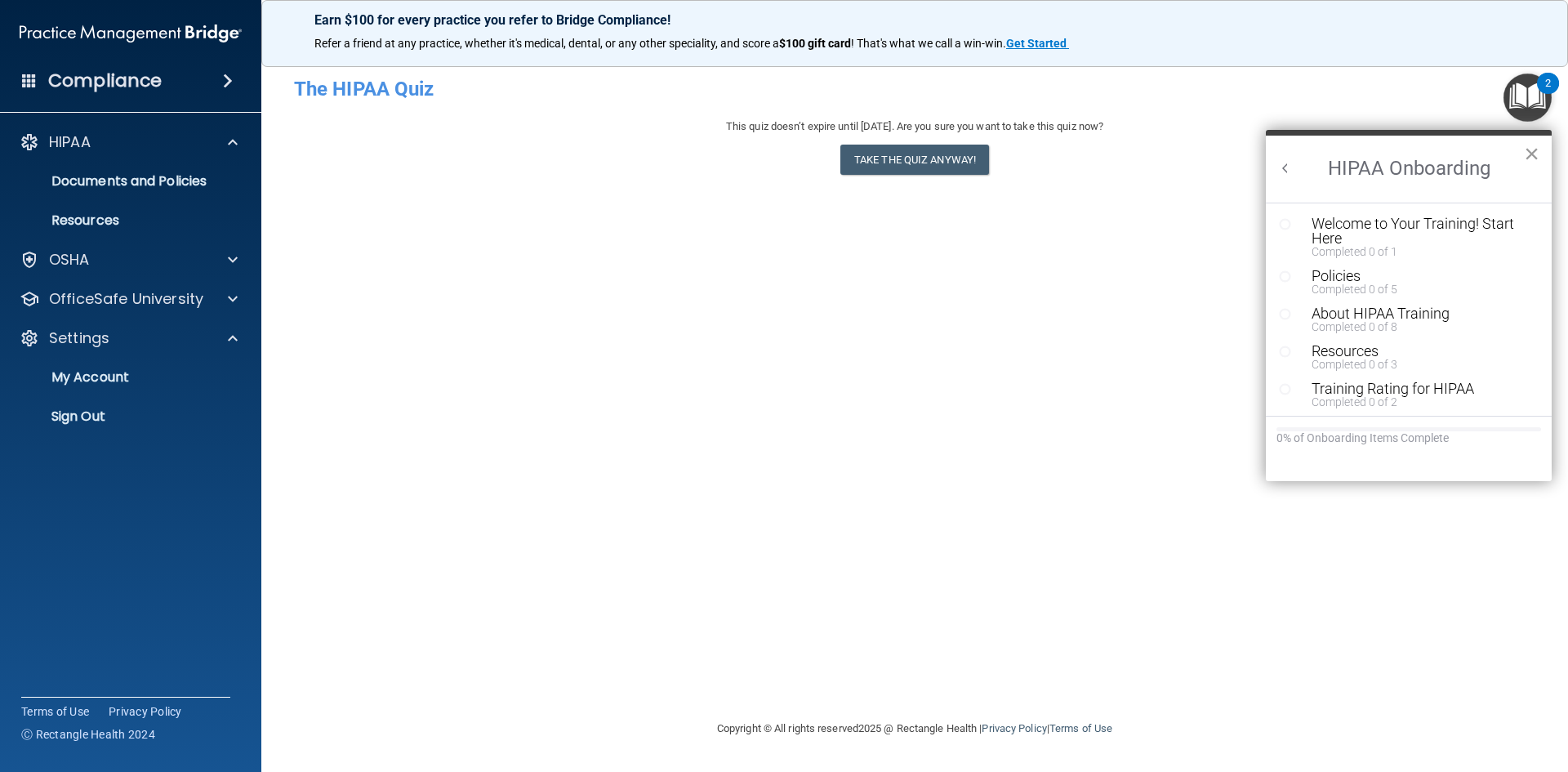
click at [1533, 154] on button "×" at bounding box center [1532, 153] width 16 height 26
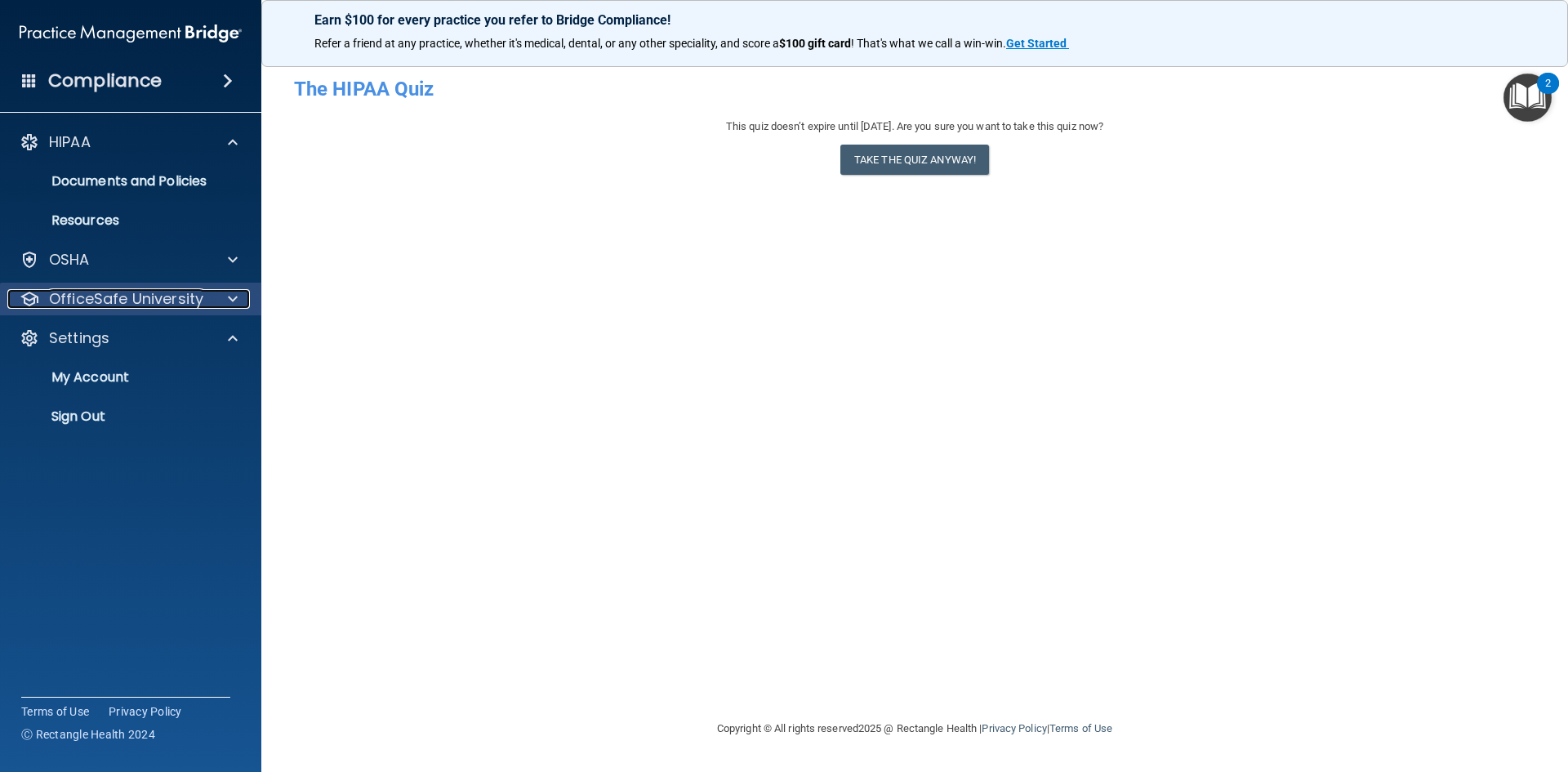
click at [218, 292] on div at bounding box center [229, 299] width 41 height 20
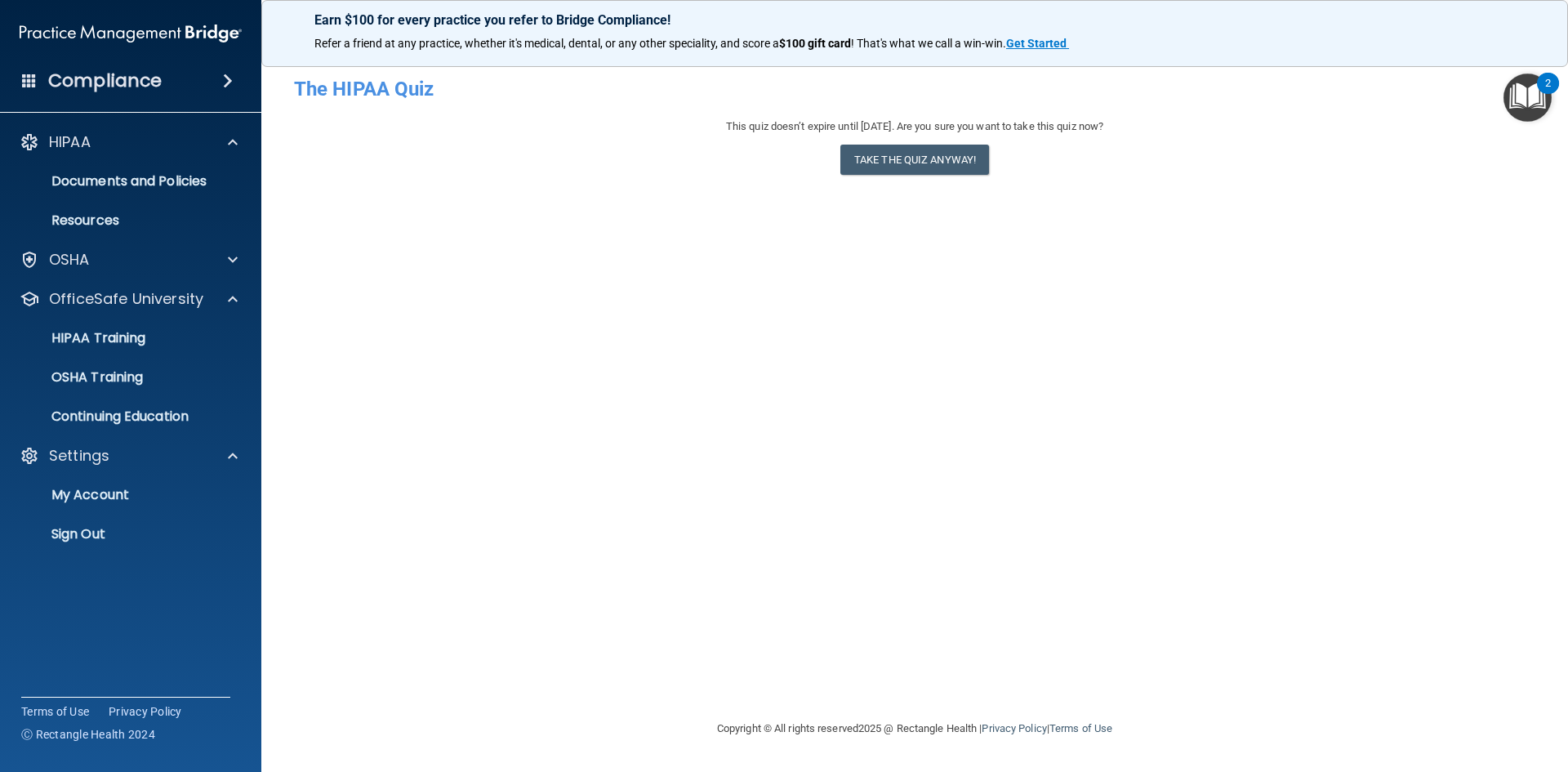
click at [232, 73] on span at bounding box center [228, 81] width 10 height 20
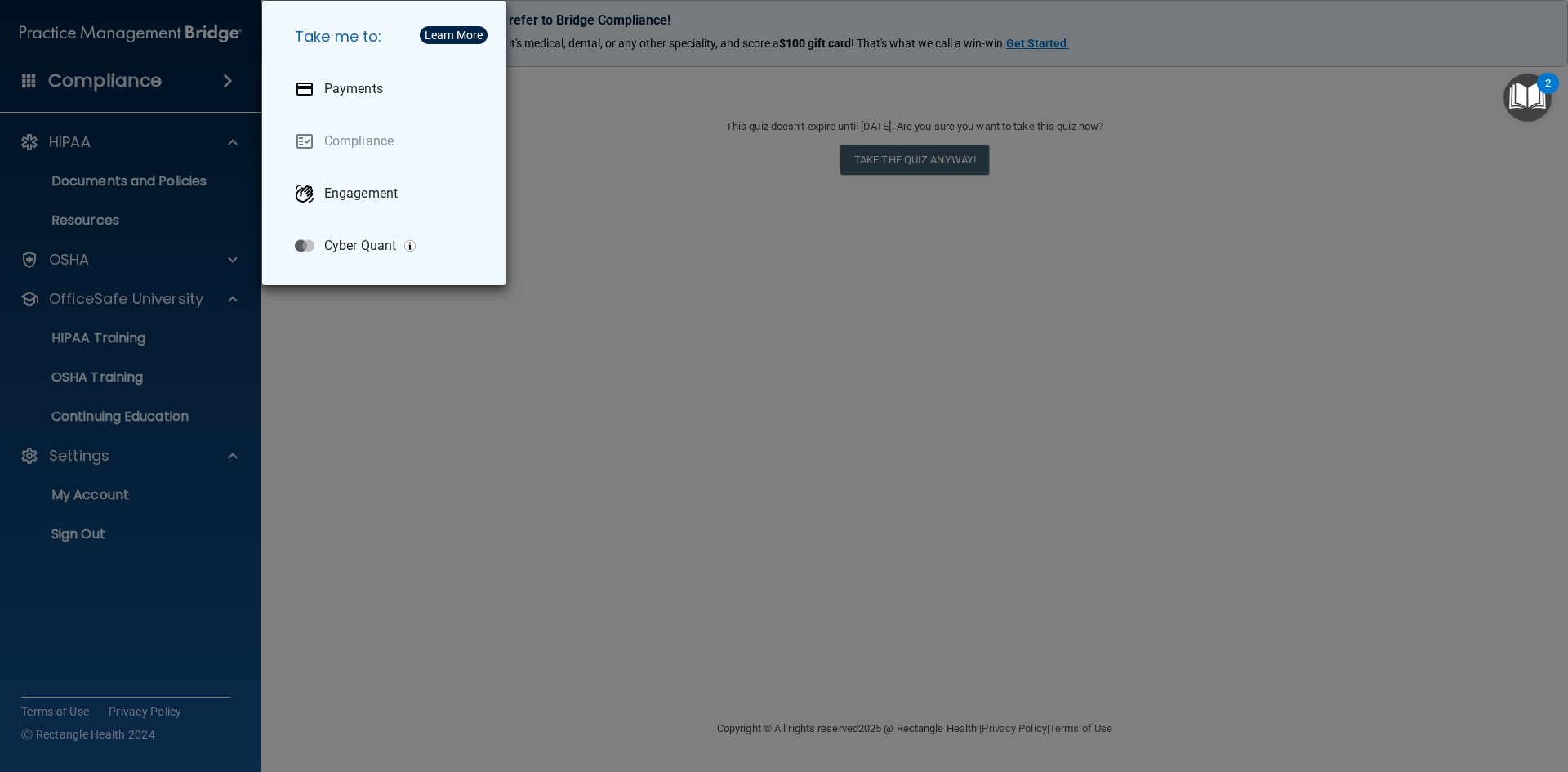
click at [225, 90] on div "Take me to: Payments Compliance Engagement Cyber Quant" at bounding box center [784, 386] width 1568 height 772
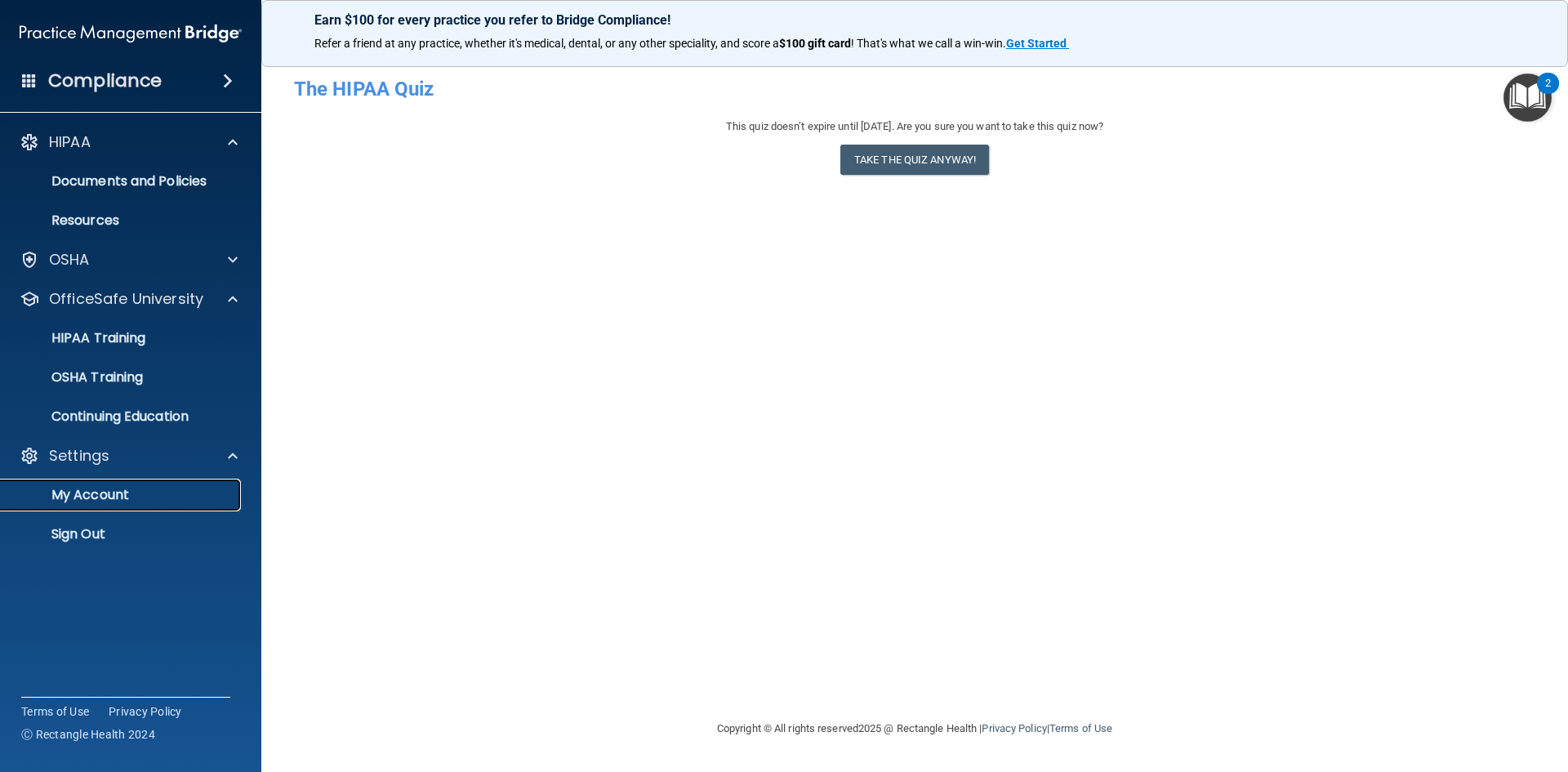
click at [138, 498] on p "My Account" at bounding box center [123, 494] width 223 height 17
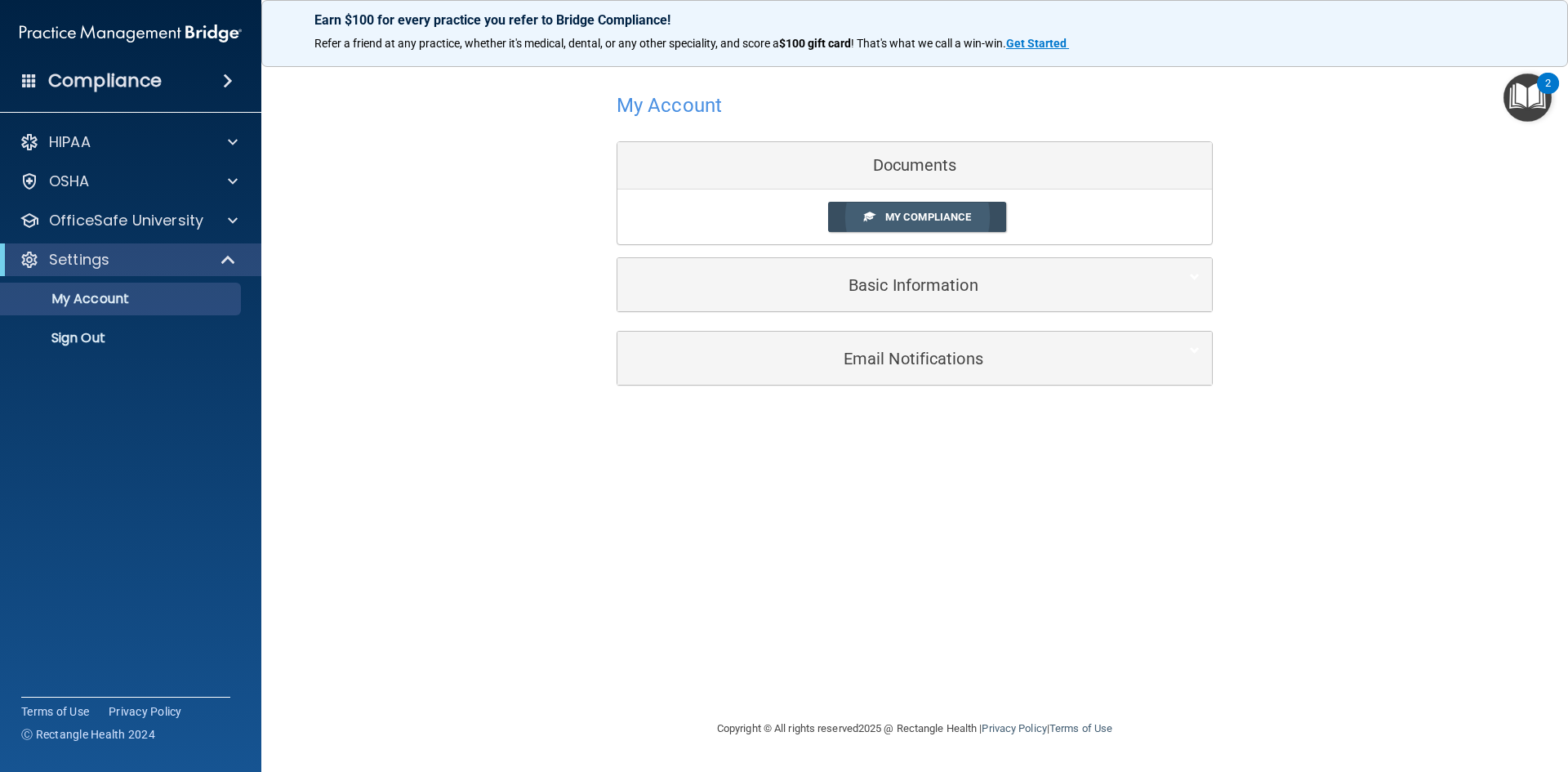
click at [946, 217] on span "My Compliance" at bounding box center [928, 216] width 86 height 12
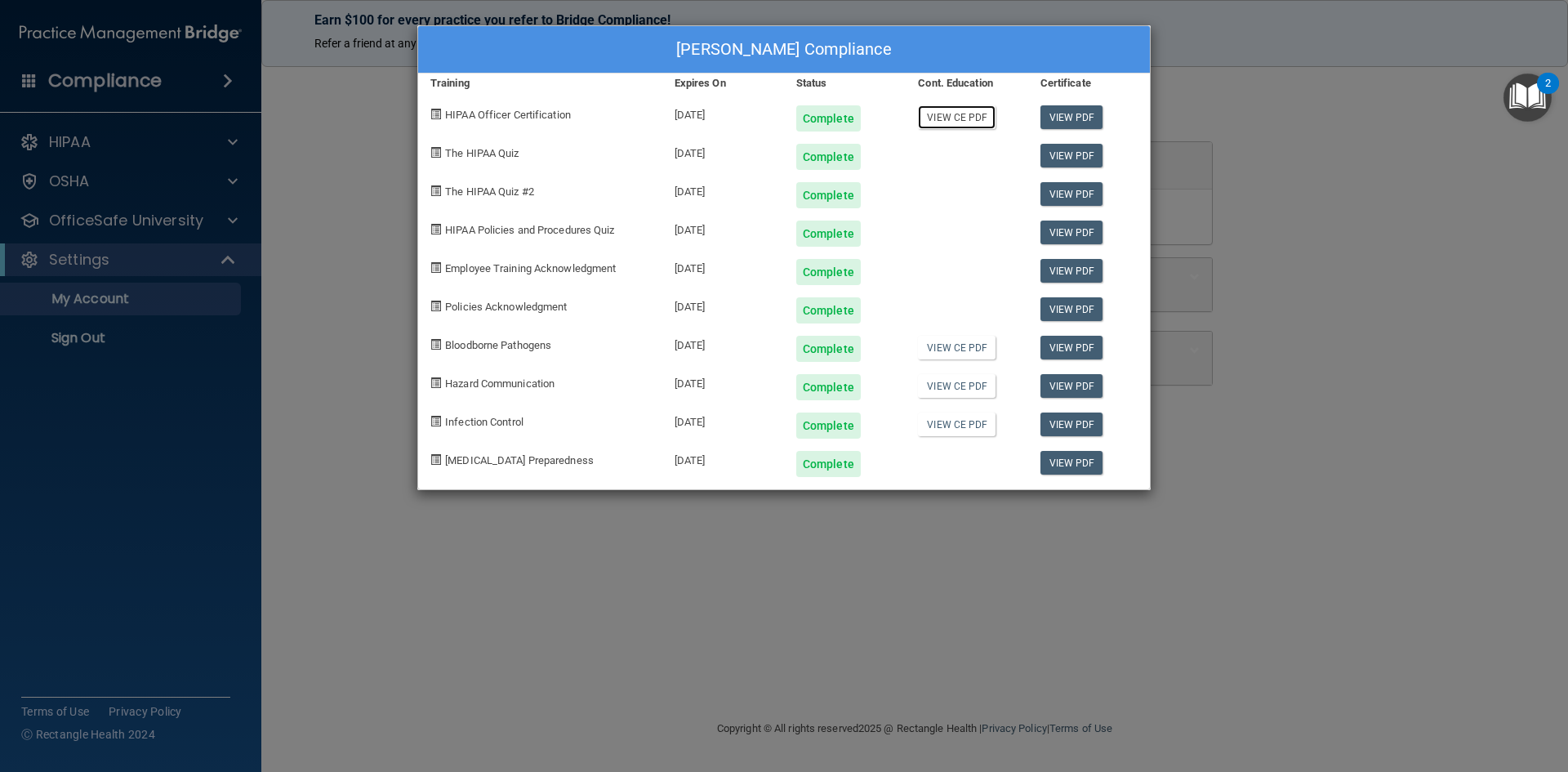
click at [956, 118] on link "View CE PDF" at bounding box center [957, 118] width 77 height 24
click at [972, 349] on link "View CE PDF" at bounding box center [957, 348] width 77 height 24
click at [972, 386] on link "View CE PDF" at bounding box center [957, 386] width 77 height 24
click at [970, 430] on link "View CE PDF" at bounding box center [957, 424] width 77 height 24
click at [884, 496] on div "[PERSON_NAME] Compliance Training Expires On Status Cont. Education Certificate…" at bounding box center [784, 386] width 1568 height 772
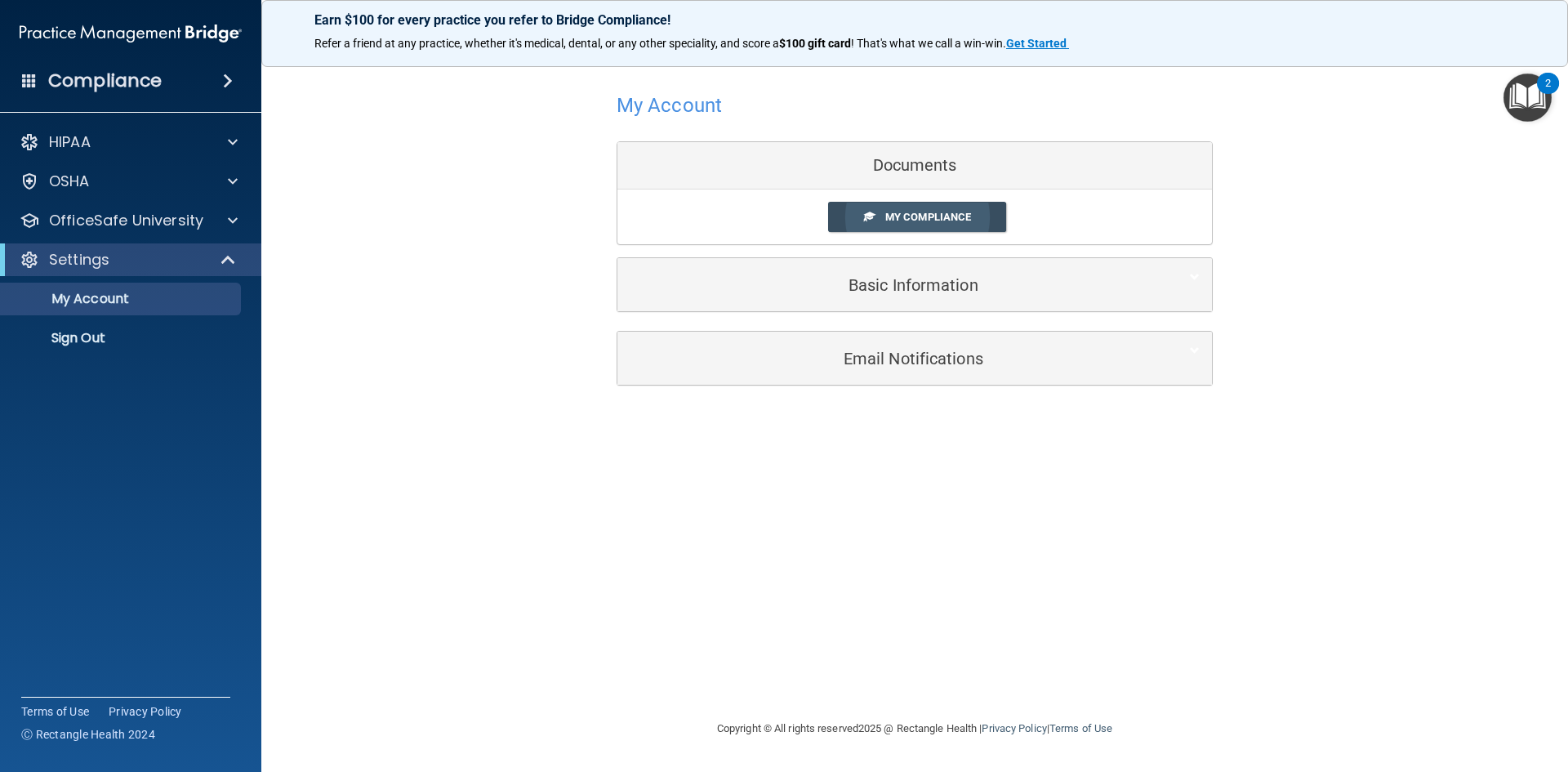
click at [942, 213] on span "My Compliance" at bounding box center [928, 216] width 86 height 12
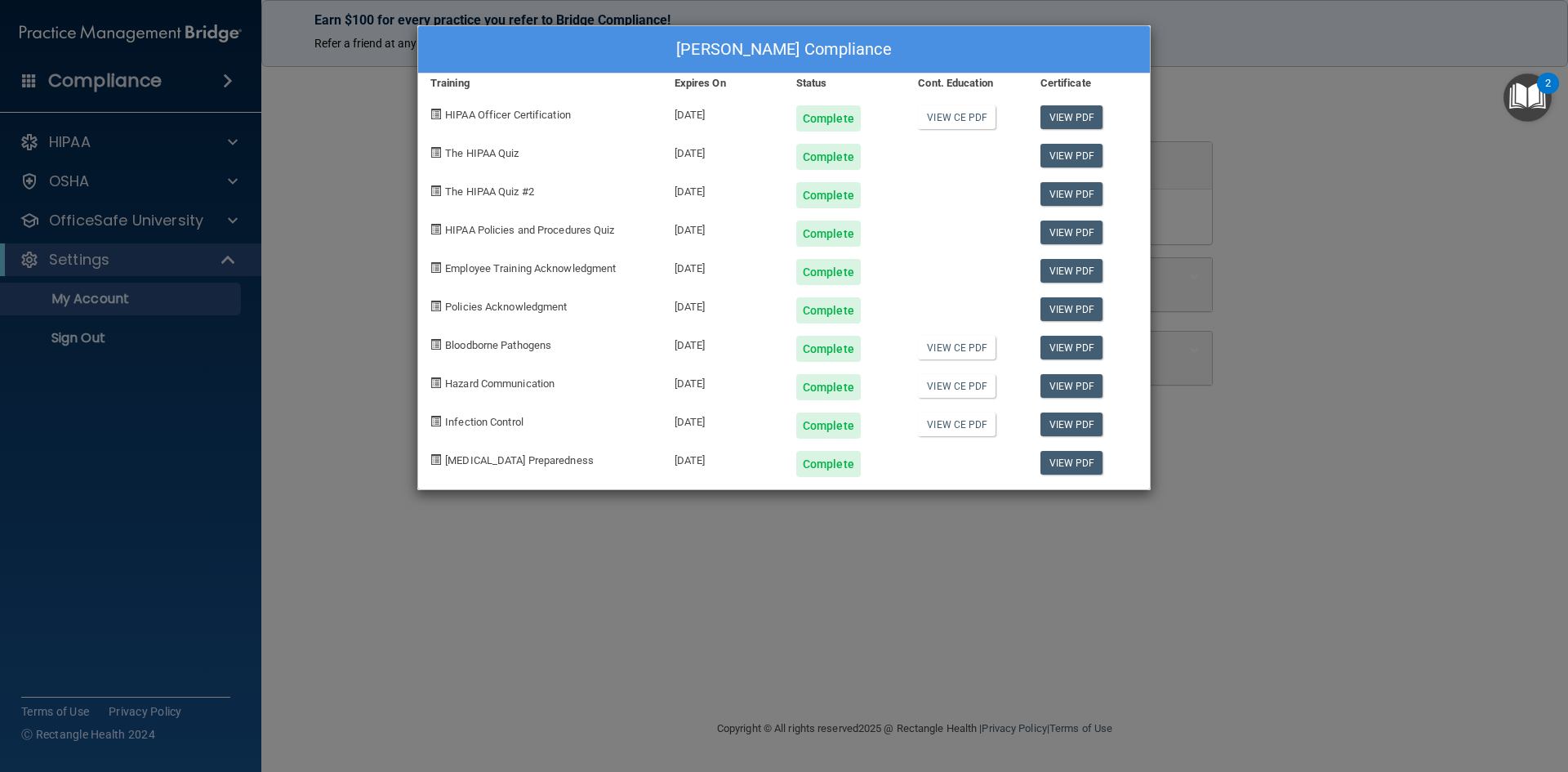
click at [975, 601] on div "[PERSON_NAME] Compliance Training Expires On Status Cont. Education Certificate…" at bounding box center [784, 386] width 1568 height 772
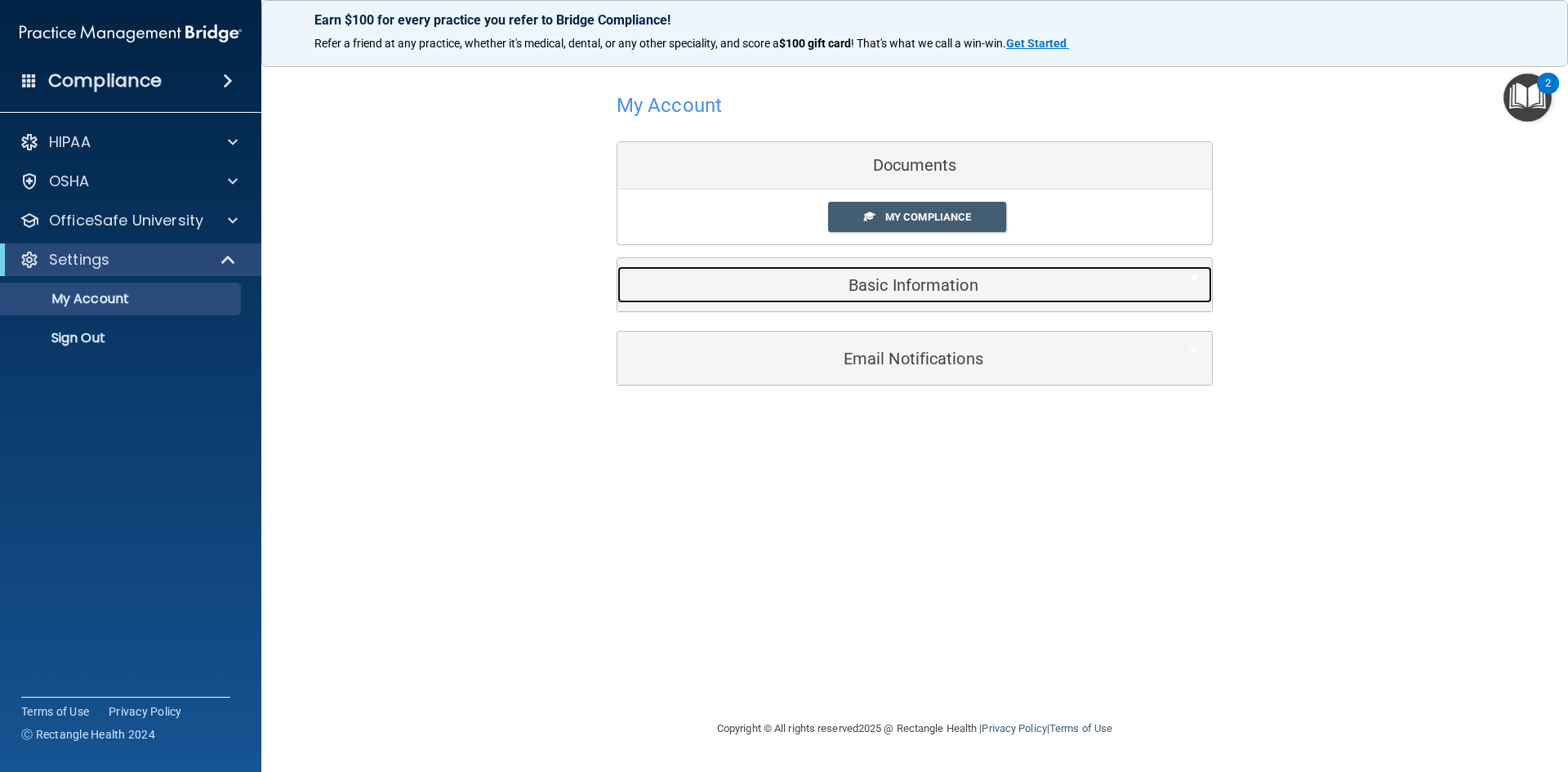
click at [903, 289] on h5 "Basic Information" at bounding box center [890, 285] width 520 height 18
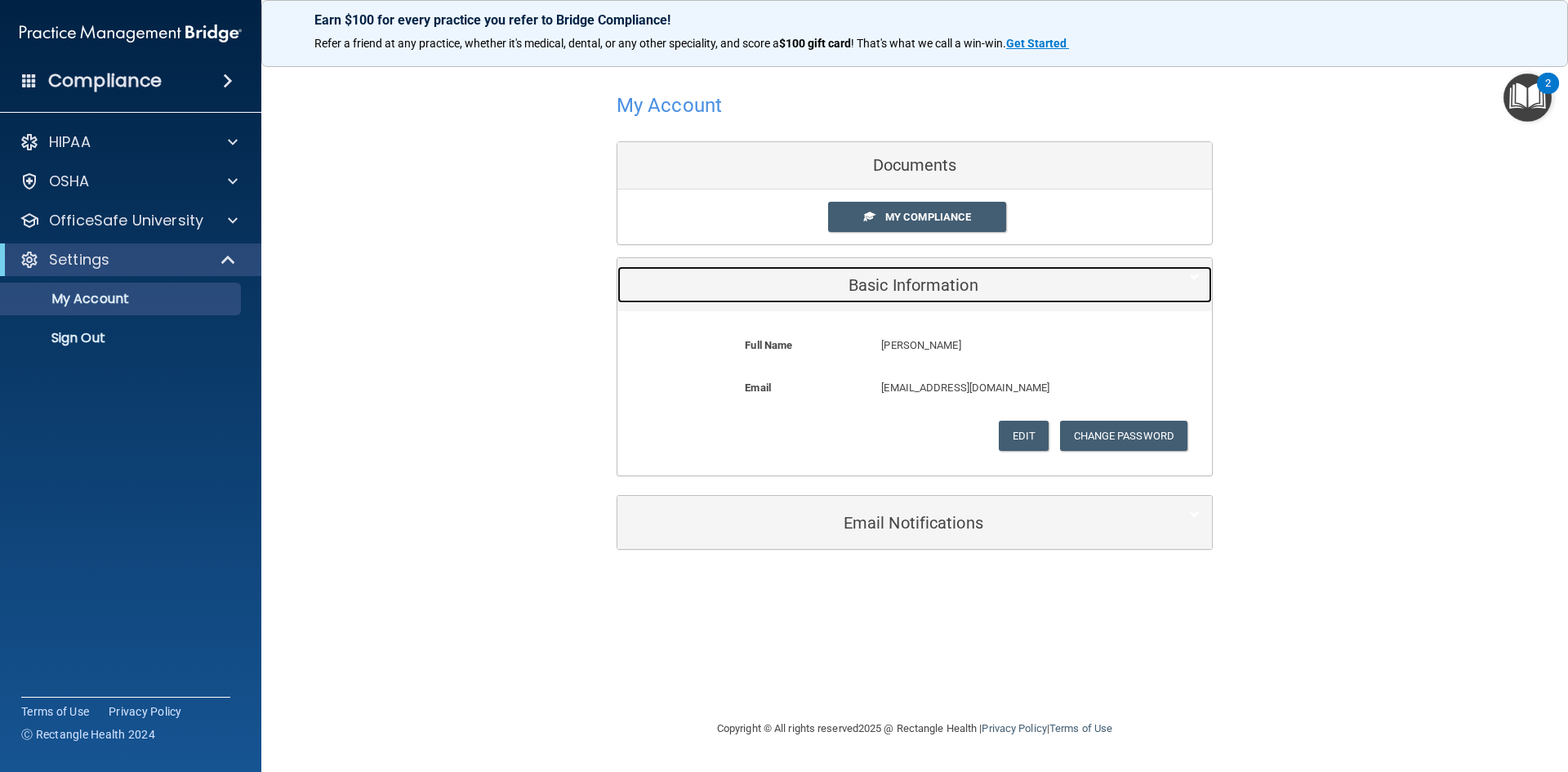
click at [925, 273] on div "Basic Information" at bounding box center [890, 284] width 545 height 37
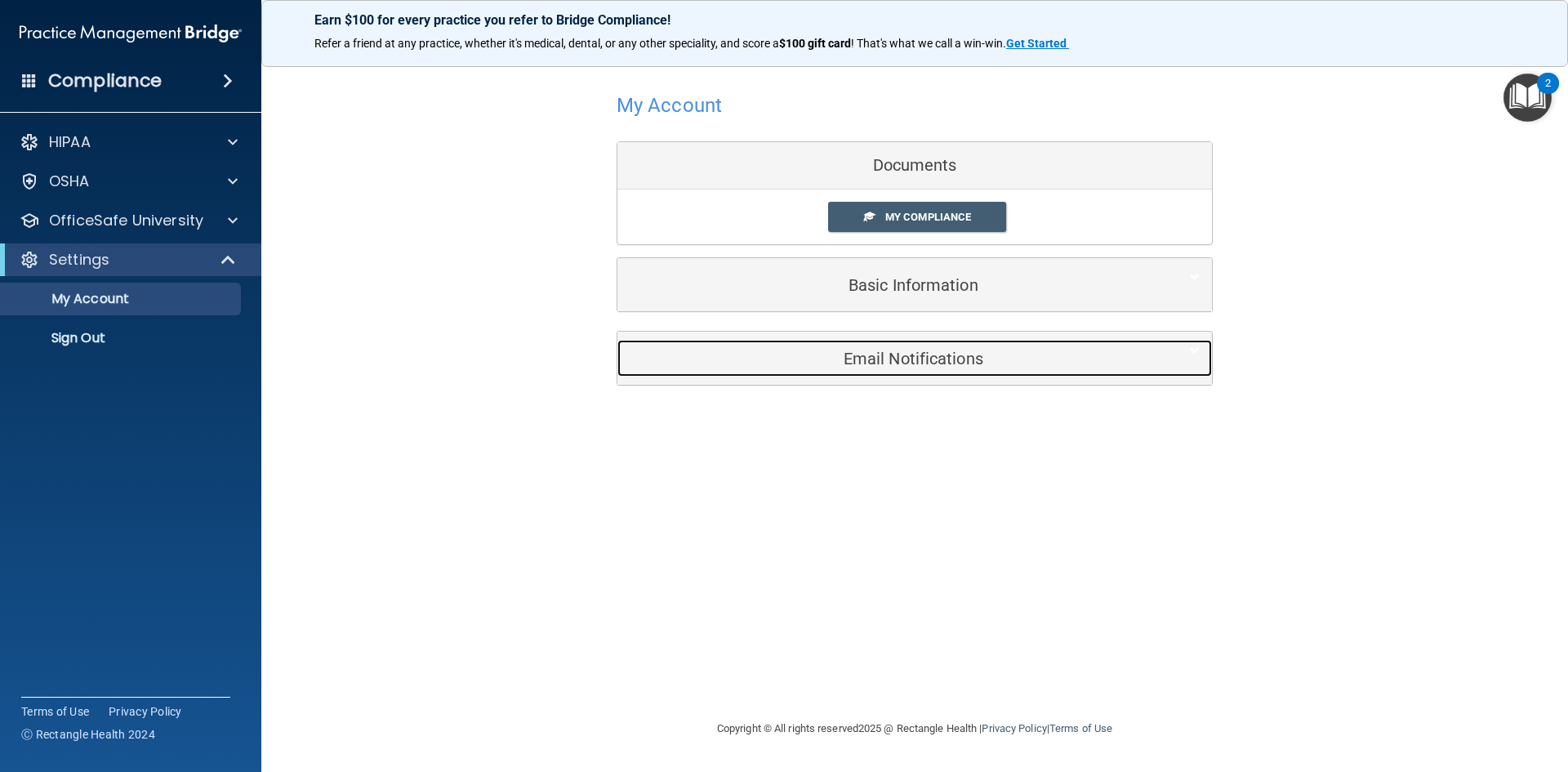
click at [900, 362] on h5 "Email Notifications" at bounding box center [890, 359] width 520 height 18
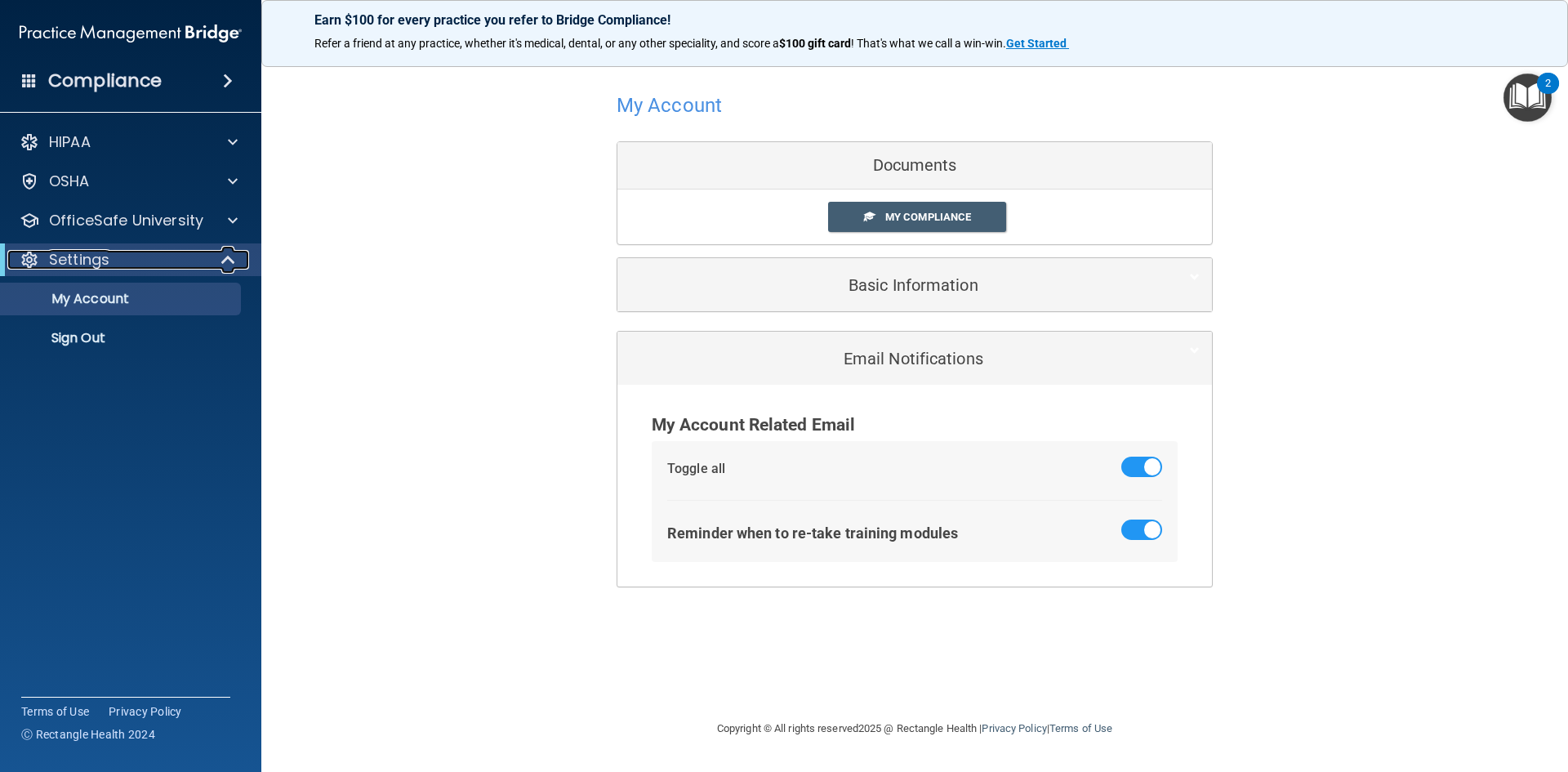
click at [187, 267] on div "Settings" at bounding box center [108, 260] width 202 height 20
click at [204, 263] on div "Settings" at bounding box center [108, 260] width 202 height 20
click at [111, 344] on p "Sign Out" at bounding box center [123, 338] width 223 height 17
